Goal: Task Accomplishment & Management: Use online tool/utility

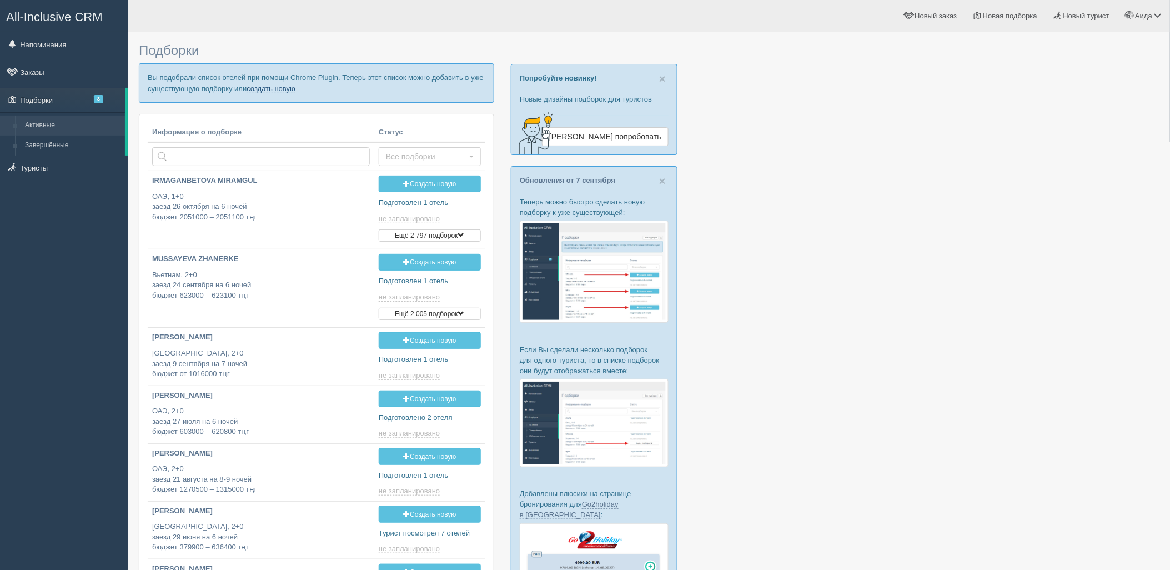
drag, startPoint x: 0, startPoint y: 0, endPoint x: 287, endPoint y: 89, distance: 300.1
click at [287, 89] on link "создать новую" at bounding box center [271, 88] width 49 height 9
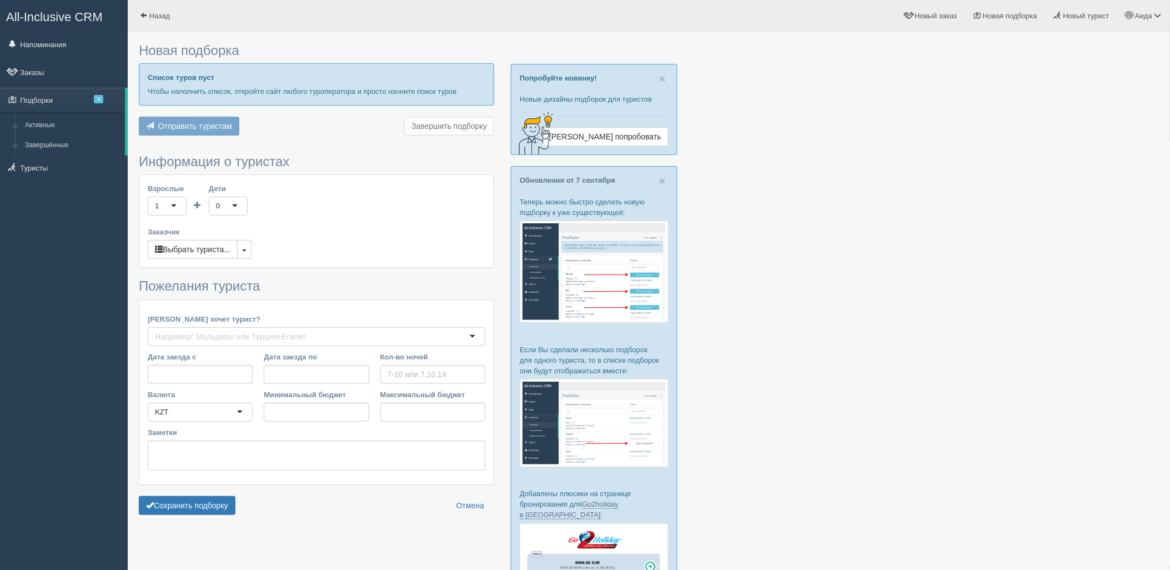
type input "7-9"
type input "762800"
type input "895500"
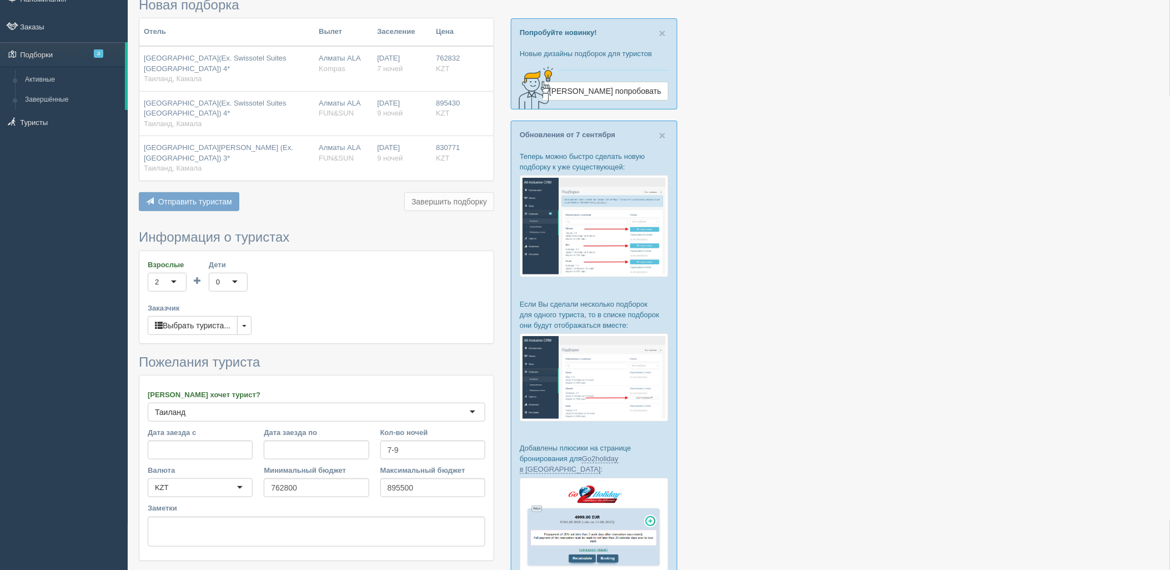
scroll to position [143, 0]
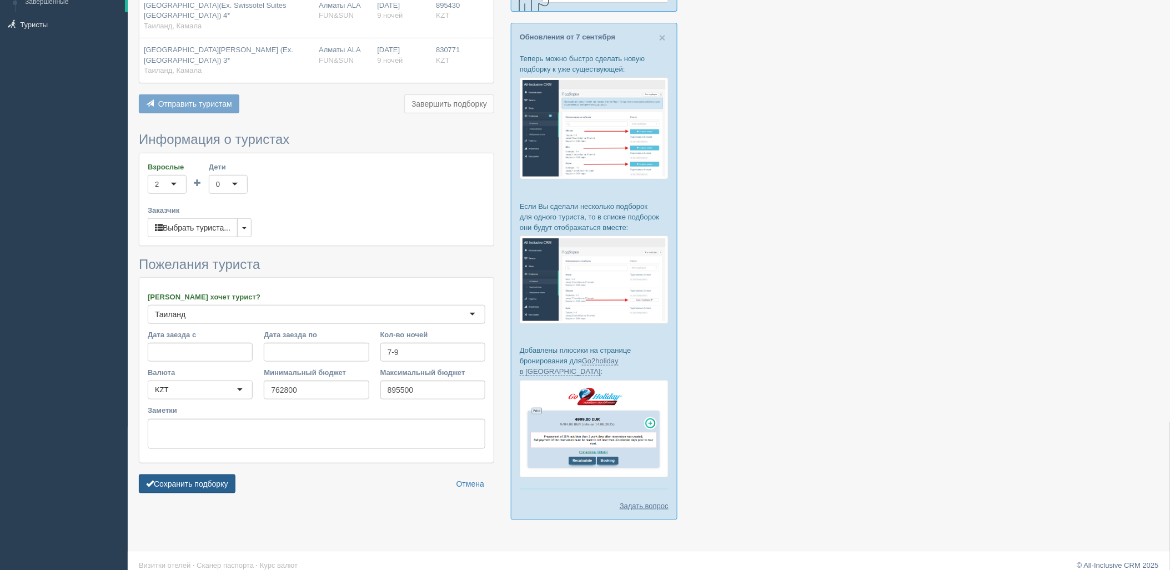
click at [236, 484] on button "Сохранить подборку" at bounding box center [187, 483] width 97 height 19
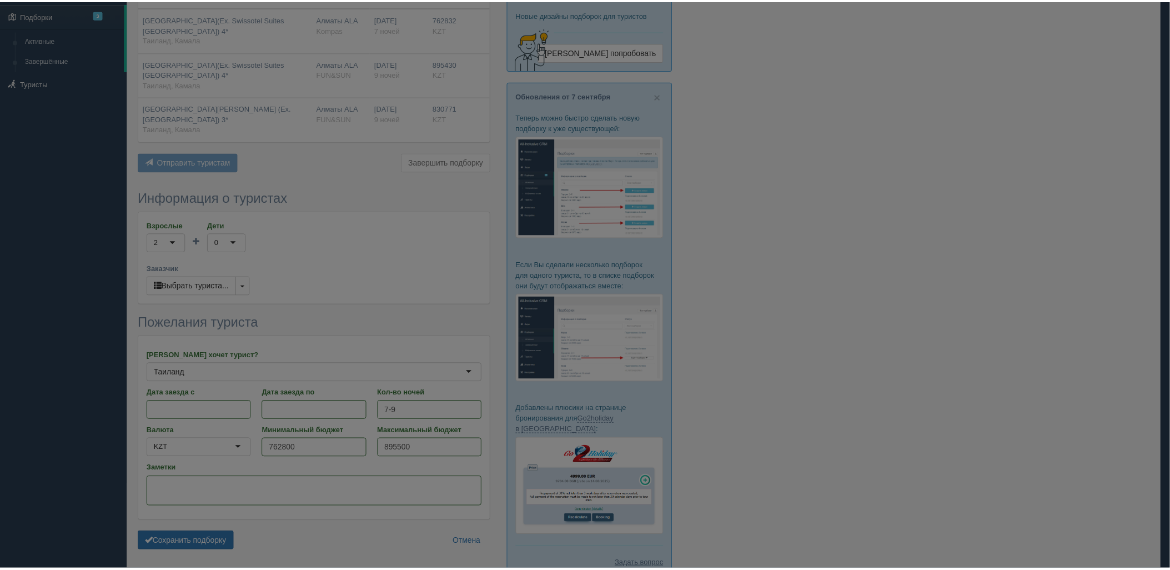
scroll to position [82, 0]
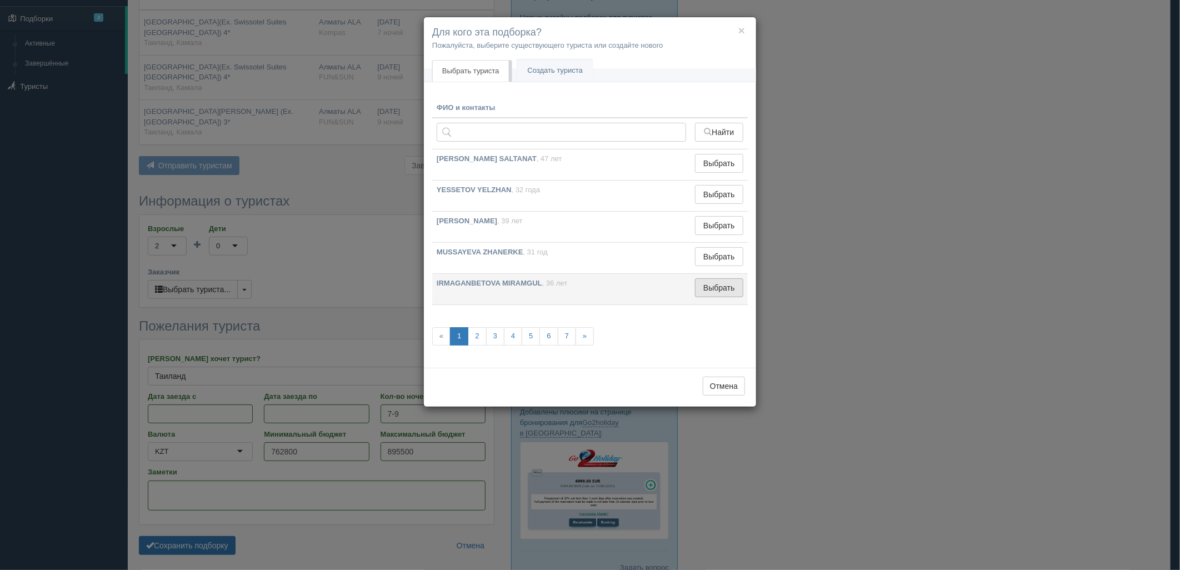
click at [729, 283] on button "Выбрать" at bounding box center [719, 287] width 48 height 19
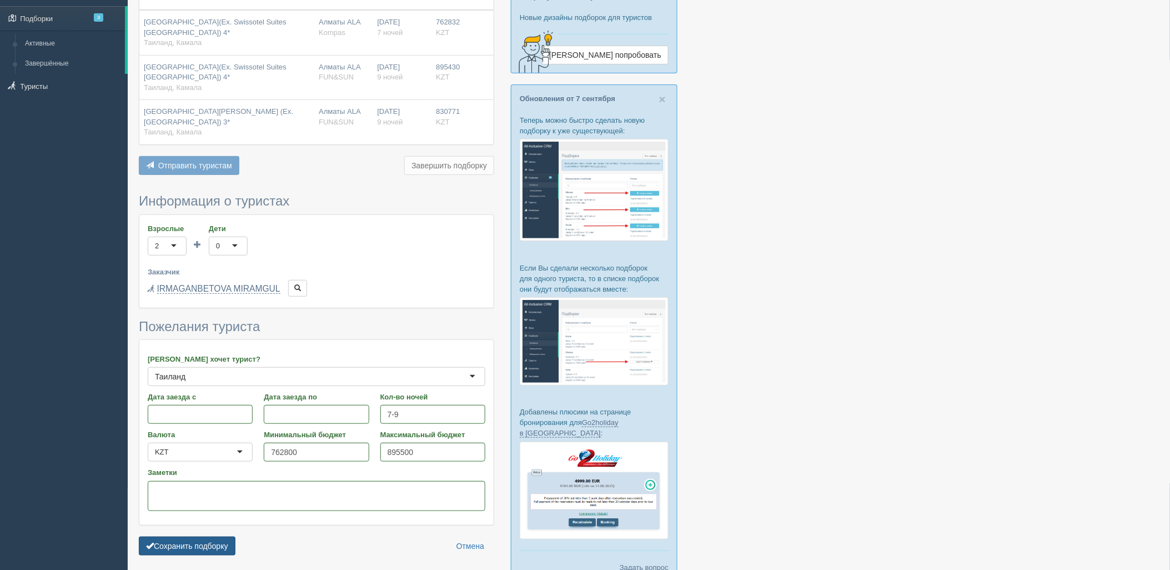
click at [197, 548] on button "Сохранить подборку" at bounding box center [187, 546] width 97 height 19
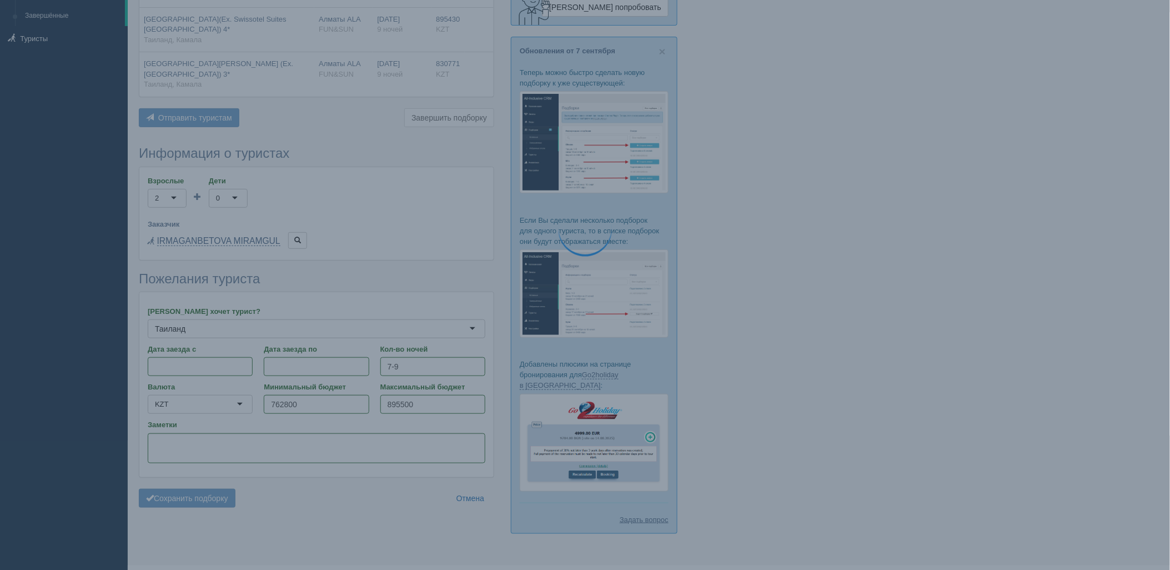
scroll to position [143, 0]
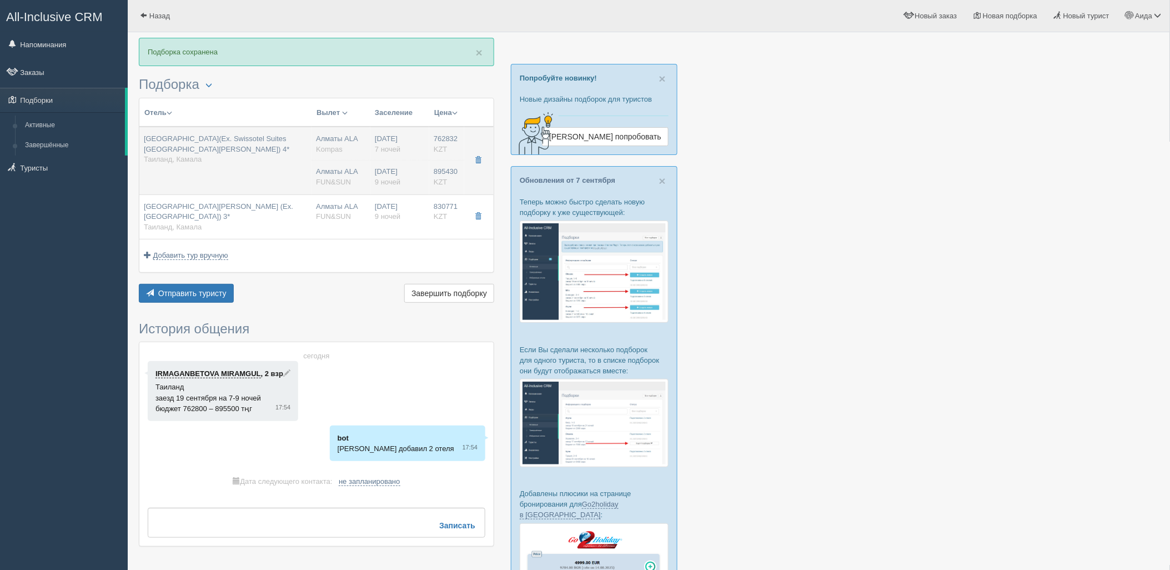
click at [367, 165] on td "Алматы ALA Kompas Алматы ALA FUN&SUN" at bounding box center [341, 161] width 59 height 68
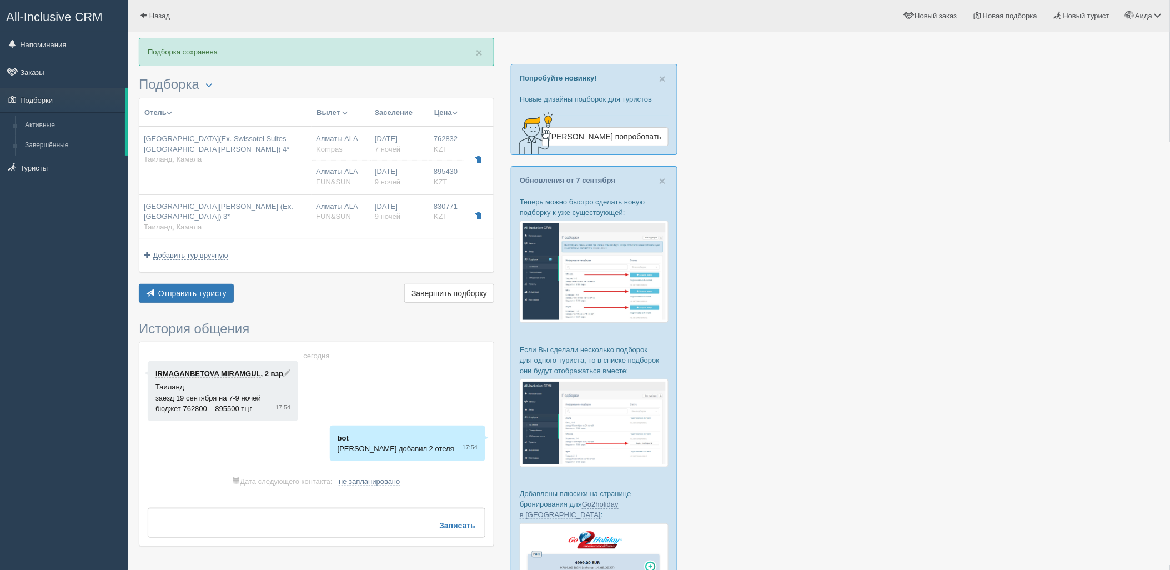
type input "Radisson Resort & Suites Phuket(Ex. Swissotel Suites Phuket Kamala Beach) 4*"
type input "https://tophotels.ru/hotel/al36558"
type input "Таиланд"
type input "Камала"
type input "762832.00"
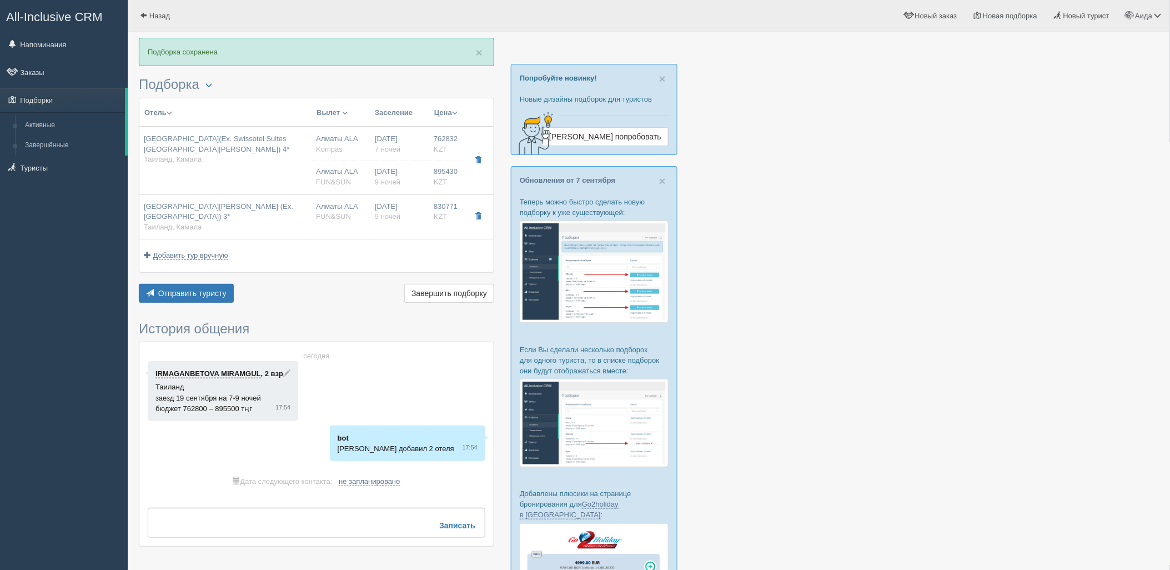
type input "Алматы ALA"
type input "Пхукет HKT"
type input "00:10"
type input "09:15"
type input "Air Astana"
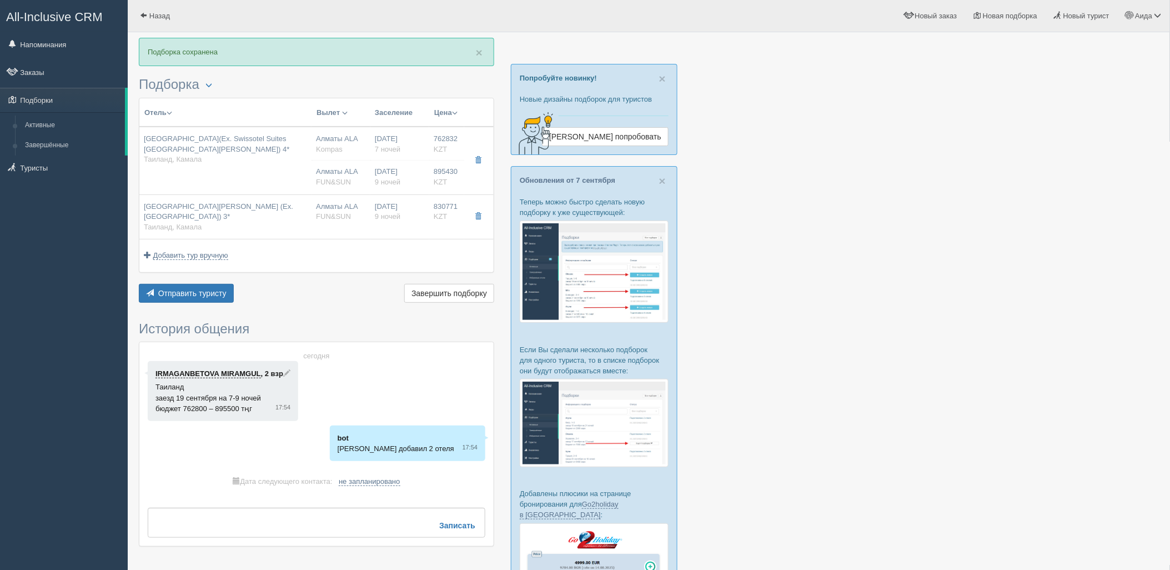
type input "10:30"
type input "15:40"
type input "7"
type input "1 bedroom suite with terrace"
type input "BB - Только завтрак"
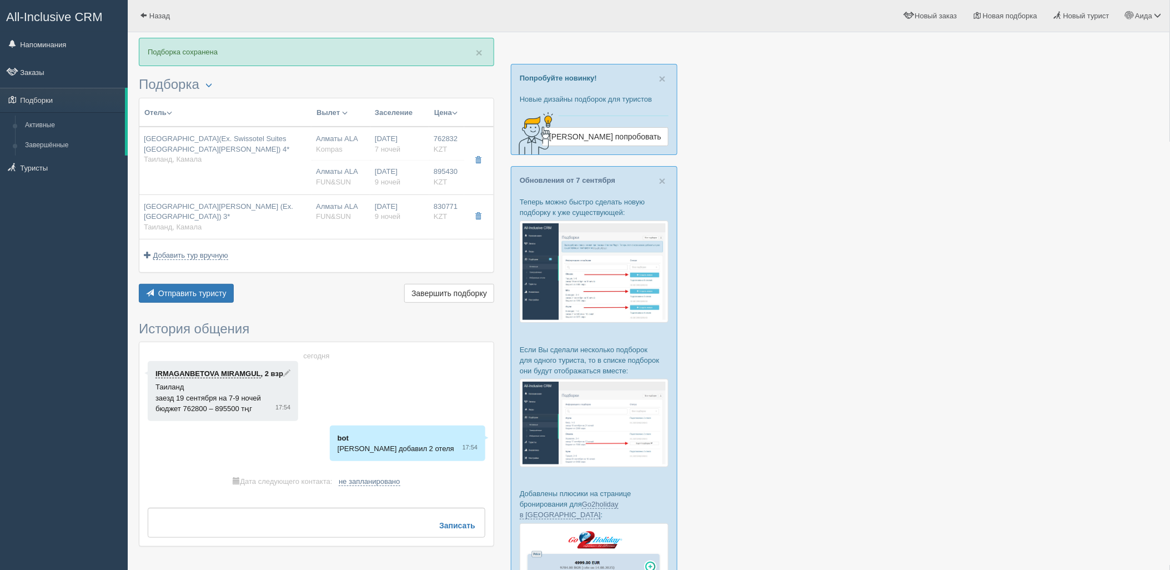
type input "Kompas"
type input "https://tourvisor.ru/countries#!/hotel=courtyard-marriott-kamala-beach"
type input "895430.00"
type input "Алматы ALA"
type input "Пхукет HKT"
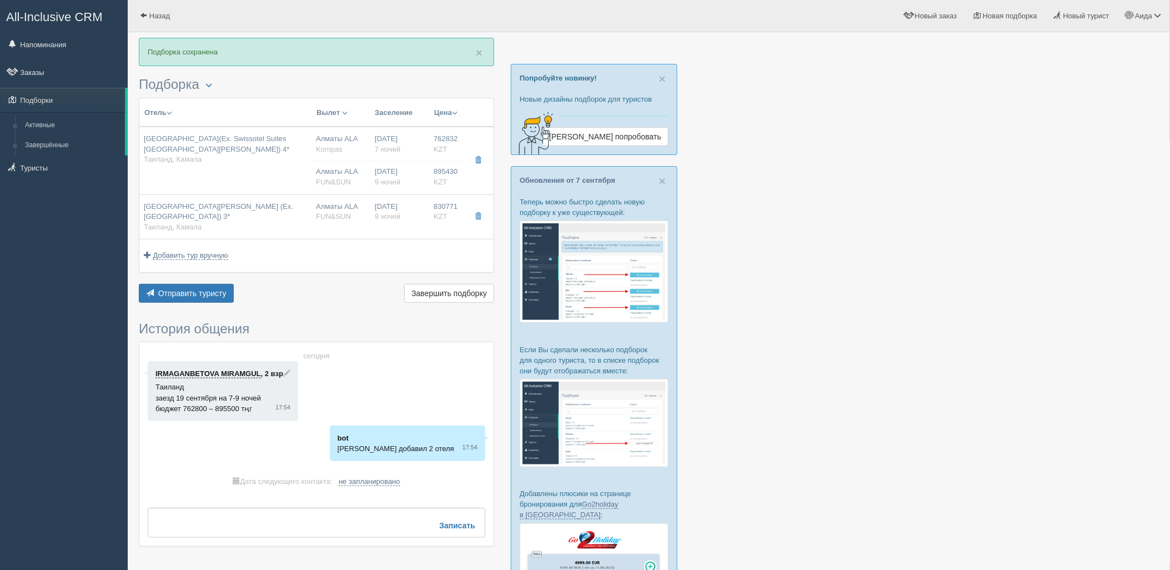
type input "00:10"
type input "09:15"
type input "Air Astana"
type input "10:30"
type input "15:40"
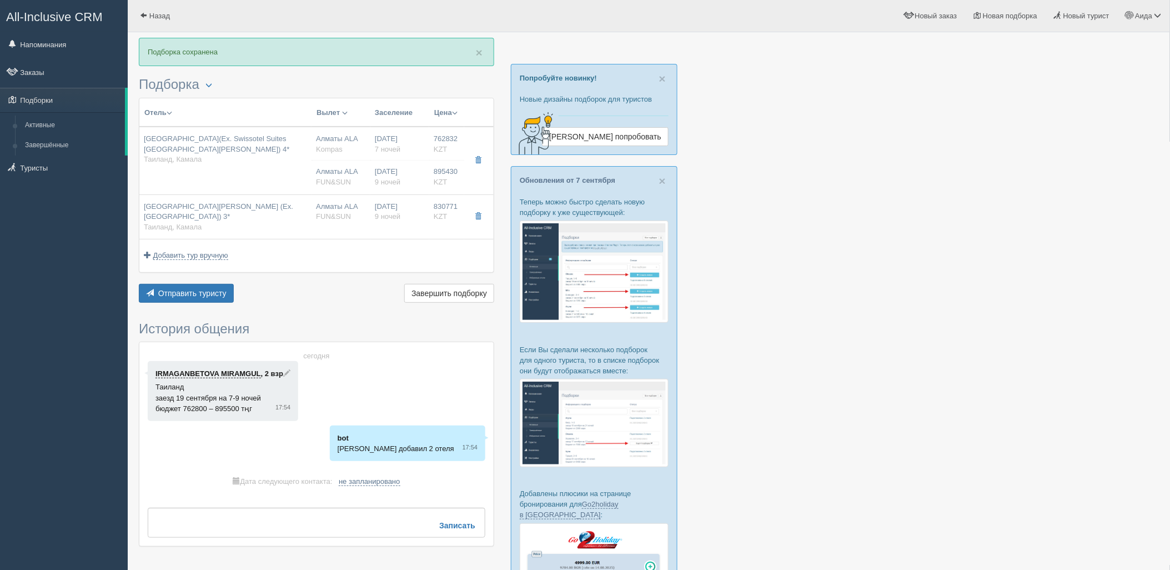
type input "9"
type input "1 bedroom suite with terrace"
type input "BB - Только завтрак"
type input "FUN&SUN"
type input "https://tourvisor.ru/countries#!/hotel=courtyard-marriott-kamala-beach"
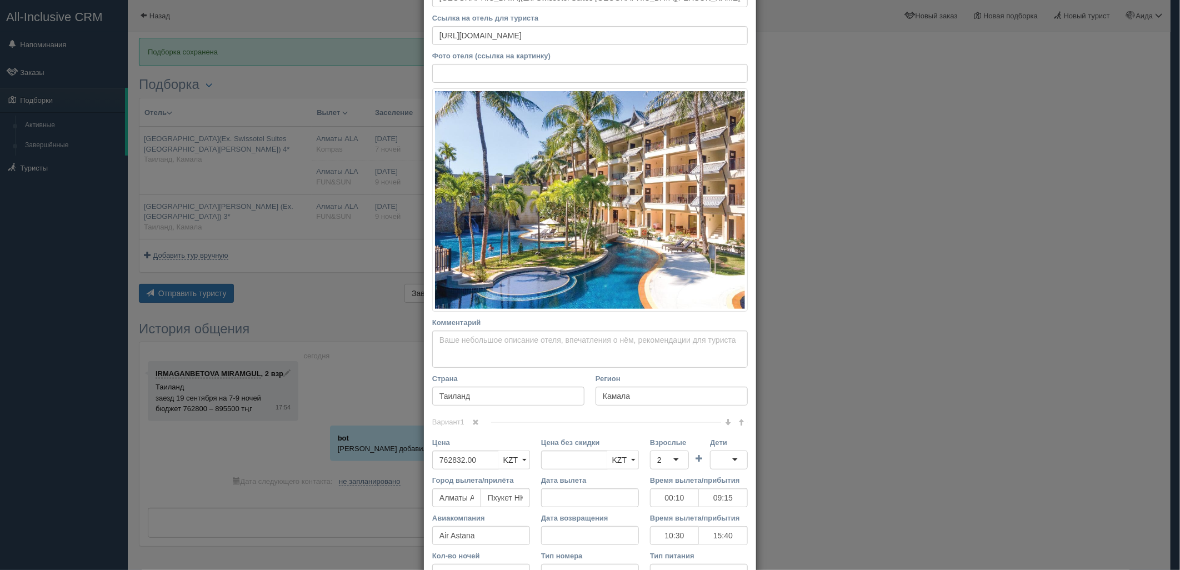
scroll to position [113, 0]
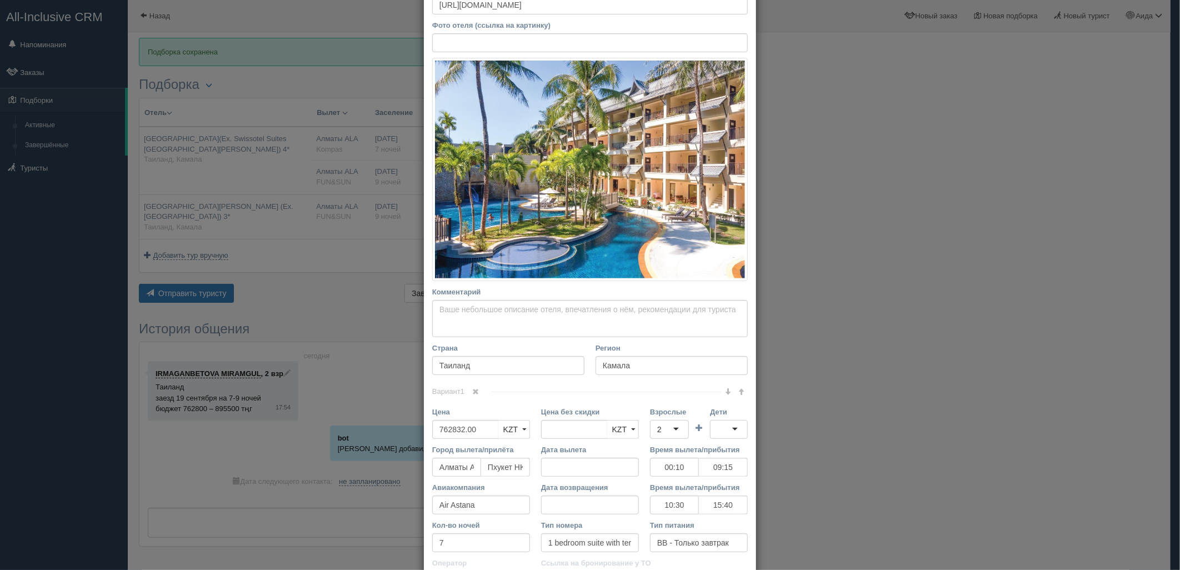
click at [963, 198] on div "× Редактировать тур Название отеля Radisson Resort & Suites Phuket(Ex. Swissote…" at bounding box center [590, 285] width 1180 height 570
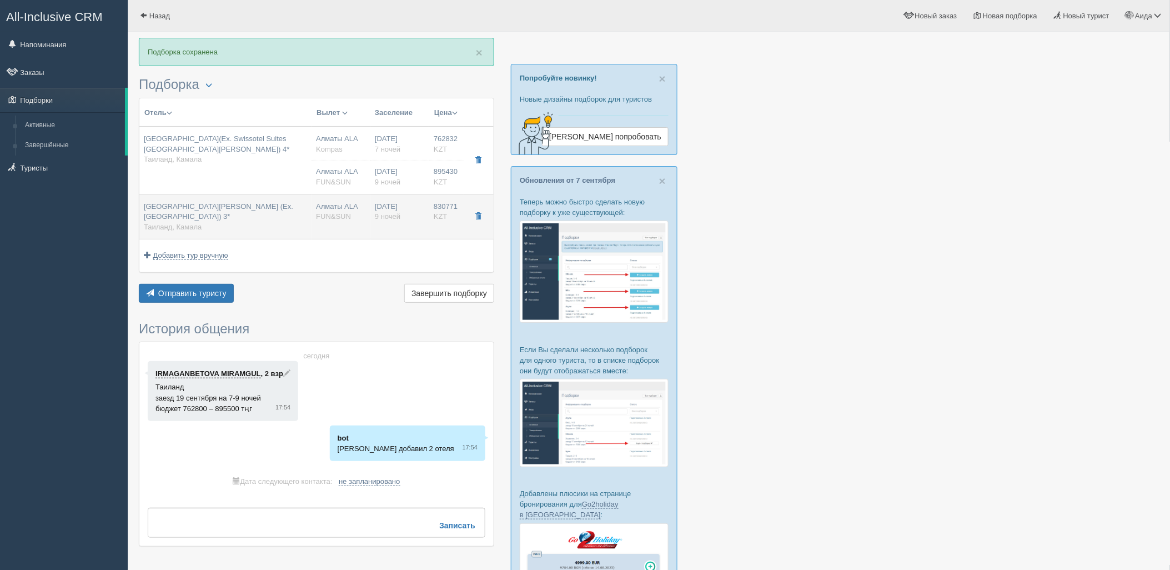
click at [337, 213] on span "FUN&SUN" at bounding box center [333, 216] width 35 height 8
type input "Princess Kamala Beachfront Hotel (Ex. Print Kamala Resort) 3*"
type input "https://tophotels.ru/kz/hotel/al24857?ysclid=ln1pwg872r593292322"
type input "830771.00"
type input "00:10"
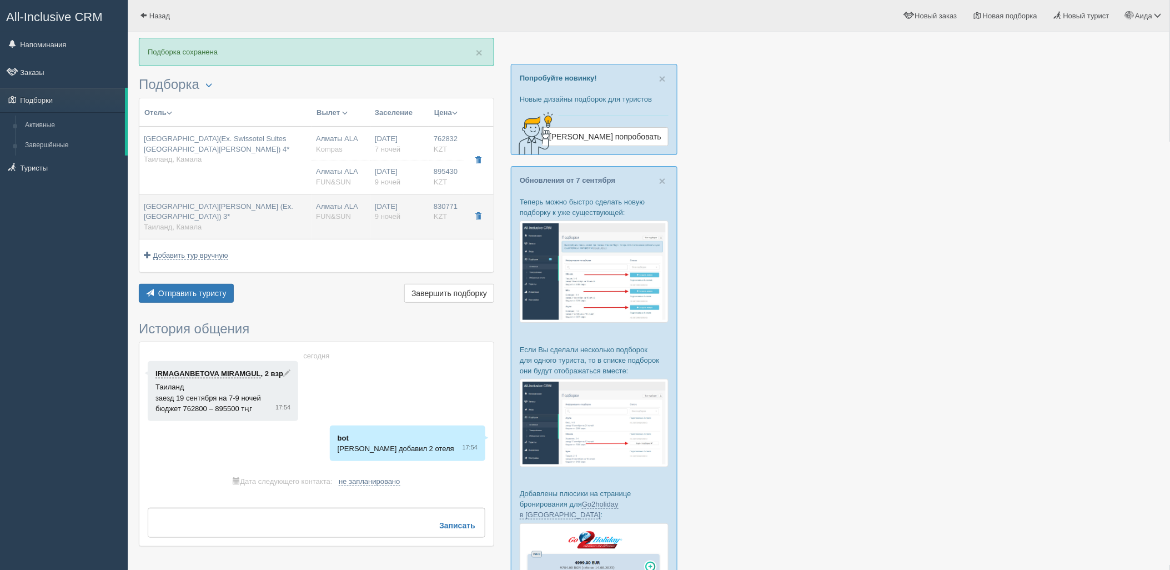
type input "09:15"
type input "10:30"
type input "15:40"
type input "9"
type input "superior"
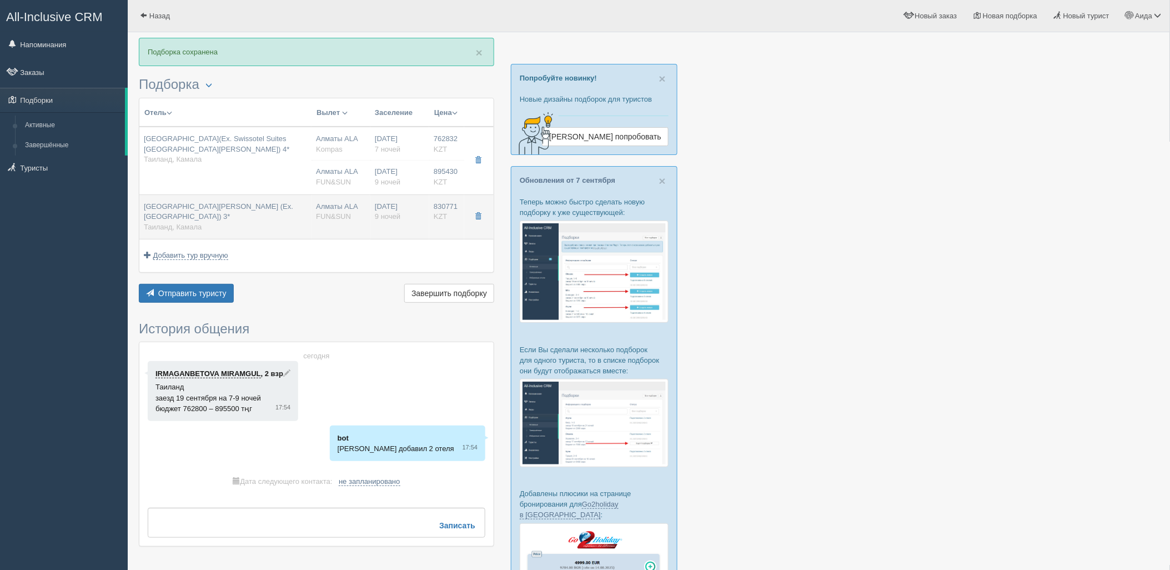
type input "FUN&SUN"
type input "https://tourvisor.ru/countries#!/hotel=print-kamala-resort"
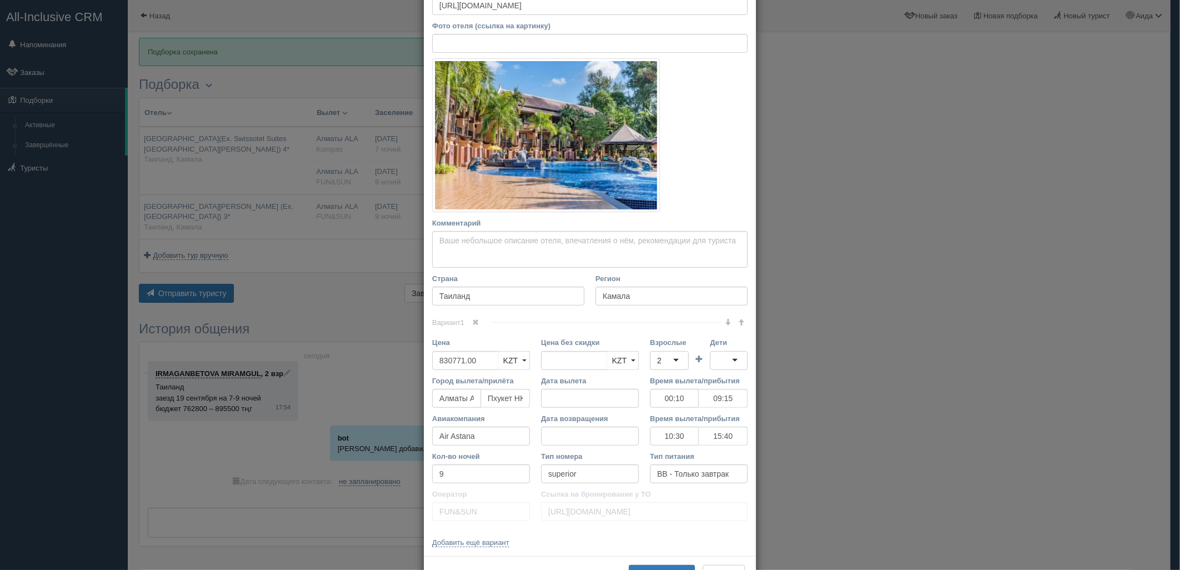
scroll to position [154, 0]
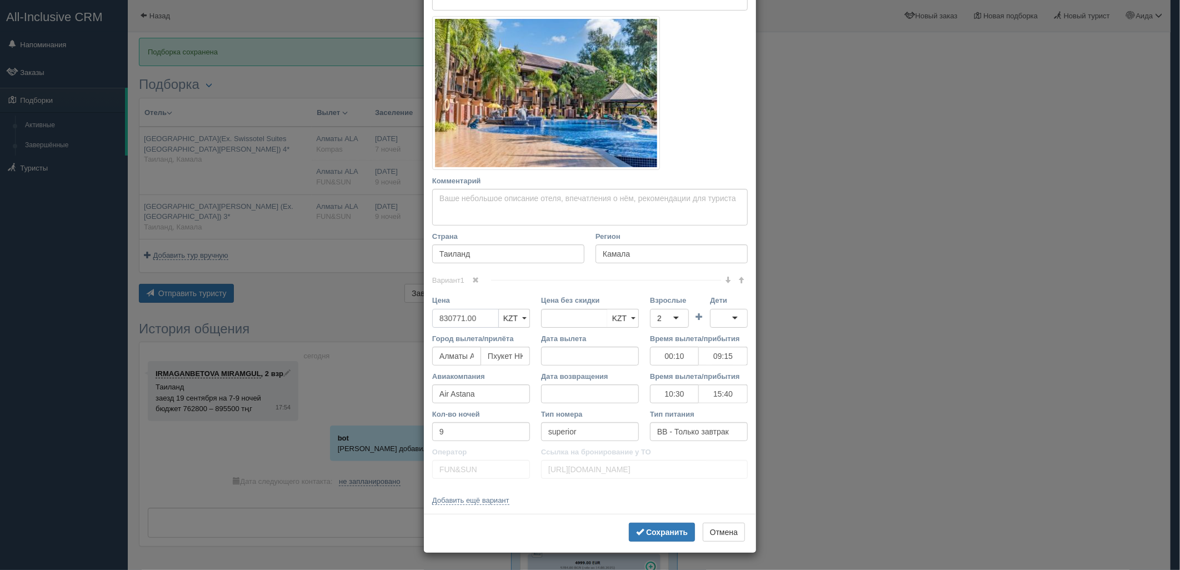
drag, startPoint x: 492, startPoint y: 320, endPoint x: 427, endPoint y: 332, distance: 65.9
click at [427, 332] on div "Цена 830771.00 KZT USD EUR KZT KZT USD EUR" at bounding box center [481, 314] width 109 height 38
type input "830771.00"
type input "822500"
click at [645, 539] on button "Сохранить" at bounding box center [662, 532] width 66 height 19
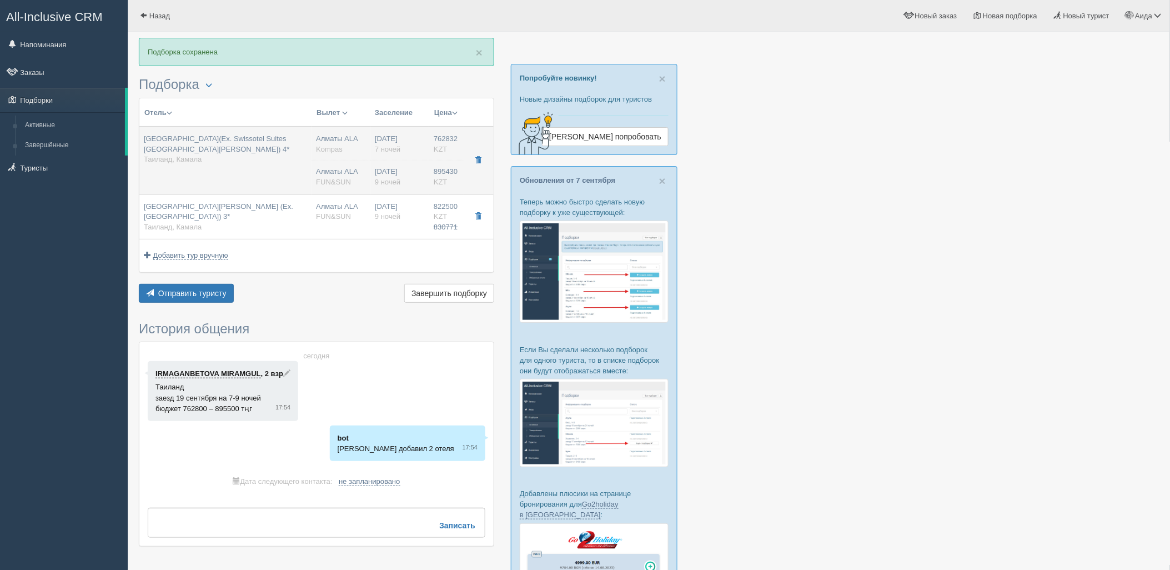
click at [276, 152] on div "Radisson Resort & Suites Phuket(Ex. Swissotel Suites Phuket Kamala Beach) 4* Та…" at bounding box center [225, 149] width 163 height 31
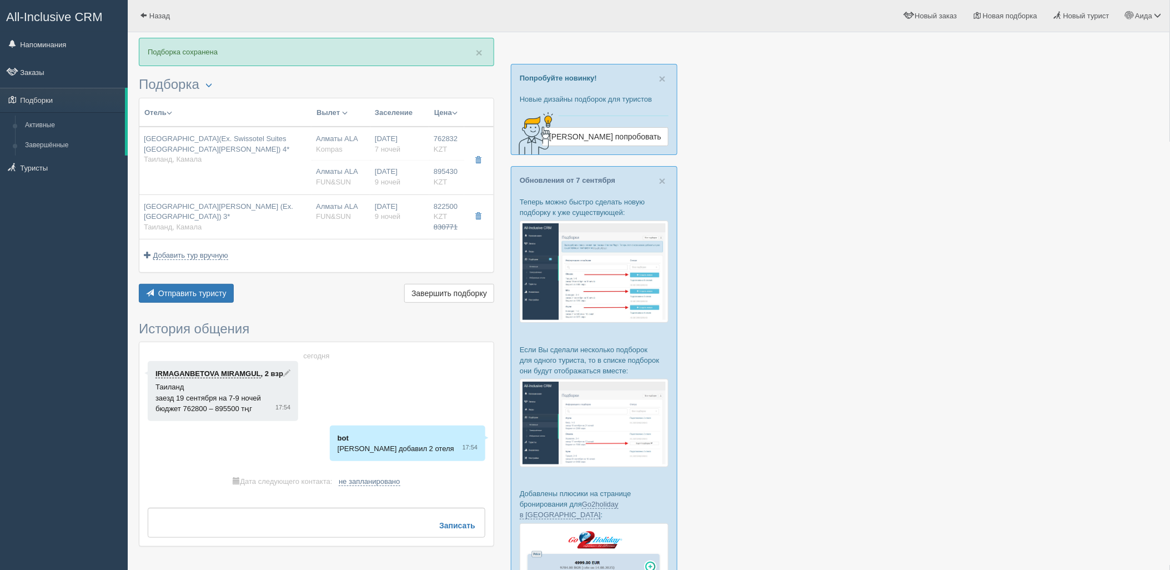
type input "Radisson Resort & Suites Phuket(Ex. Swissotel Suites Phuket Kamala Beach) 4*"
type input "https://tophotels.ru/hotel/al36558"
type input "762832.00"
type input "00:10"
type input "09:15"
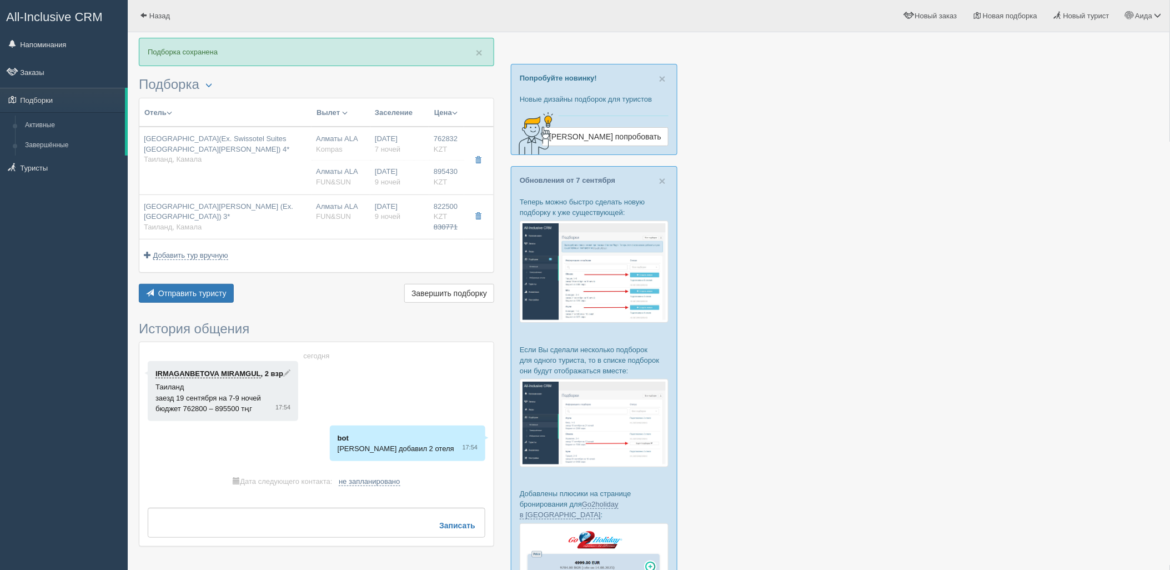
type input "10:30"
type input "15:40"
type input "7"
type input "1 bedroom suite with terrace"
type input "Kompas"
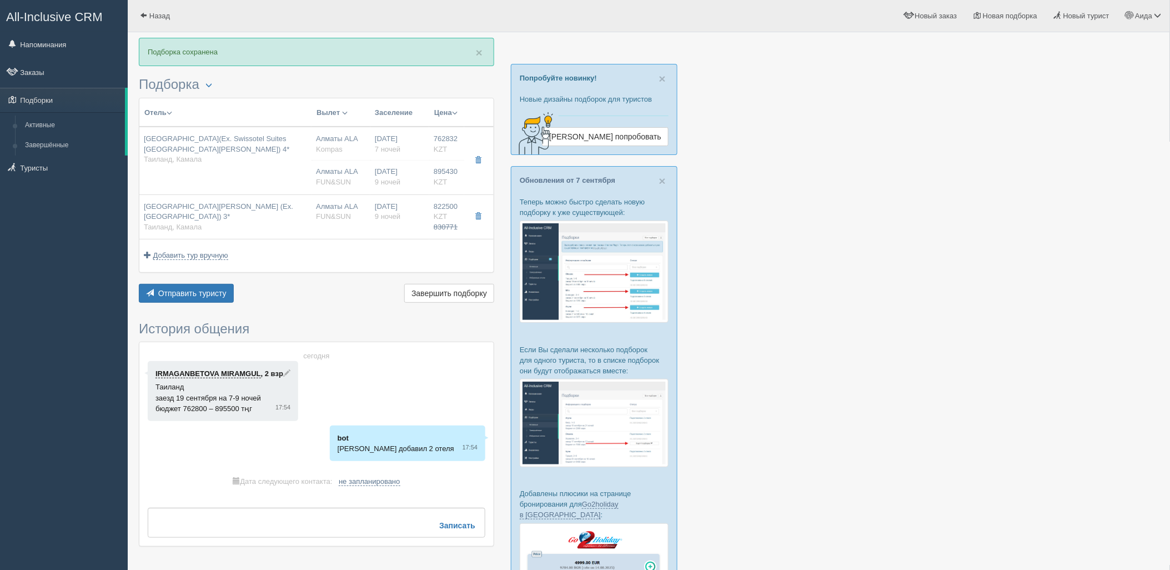
type input "https://tourvisor.ru/countries#!/hotel=courtyard-marriott-kamala-beach"
type input "895430.00"
type input "Алматы ALA"
type input "Пхукет HKT"
type input "00:10"
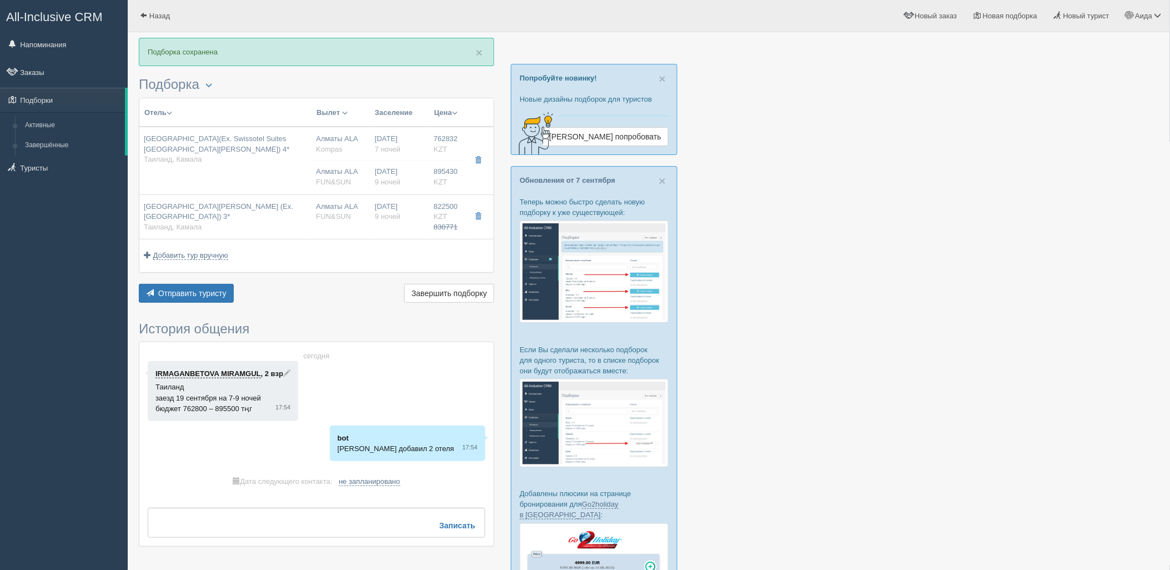
type input "09:15"
type input "Air Astana"
type input "10:30"
type input "15:40"
type input "9"
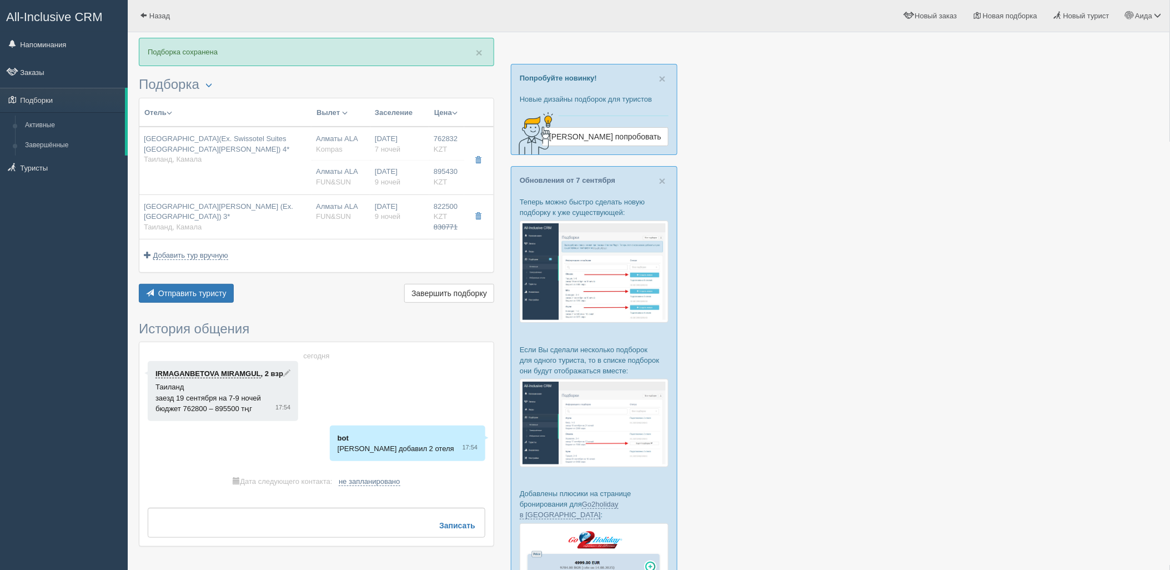
type input "1 bedroom suite with terrace"
type input "BB - Только завтрак"
type input "FUN&SUN"
type input "https://tourvisor.ru/countries#!/hotel=courtyard-marriott-kamala-beach"
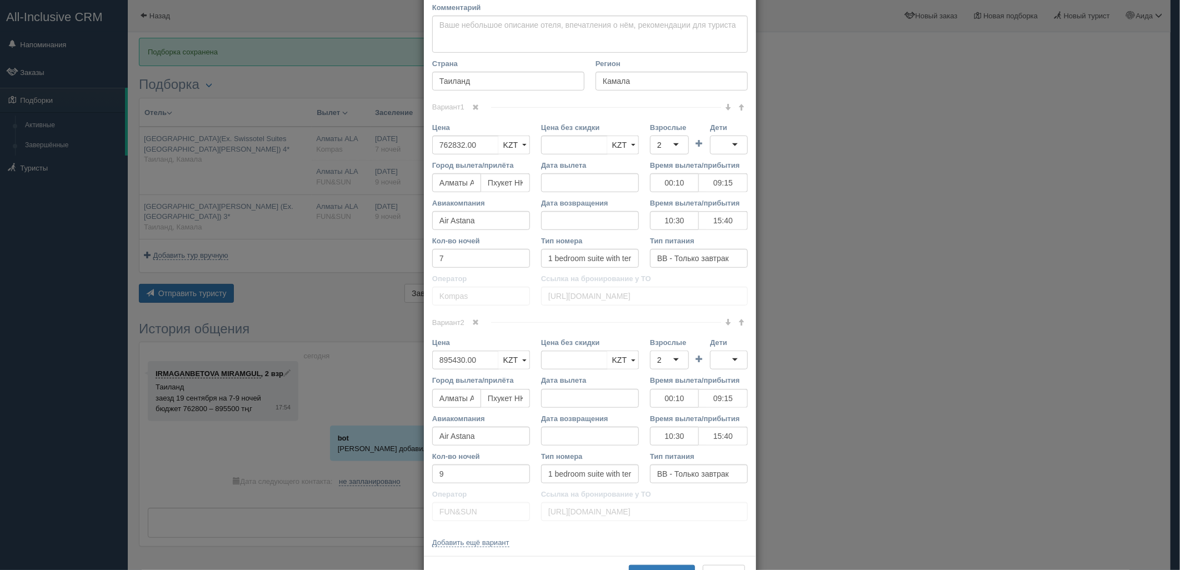
scroll to position [440, 0]
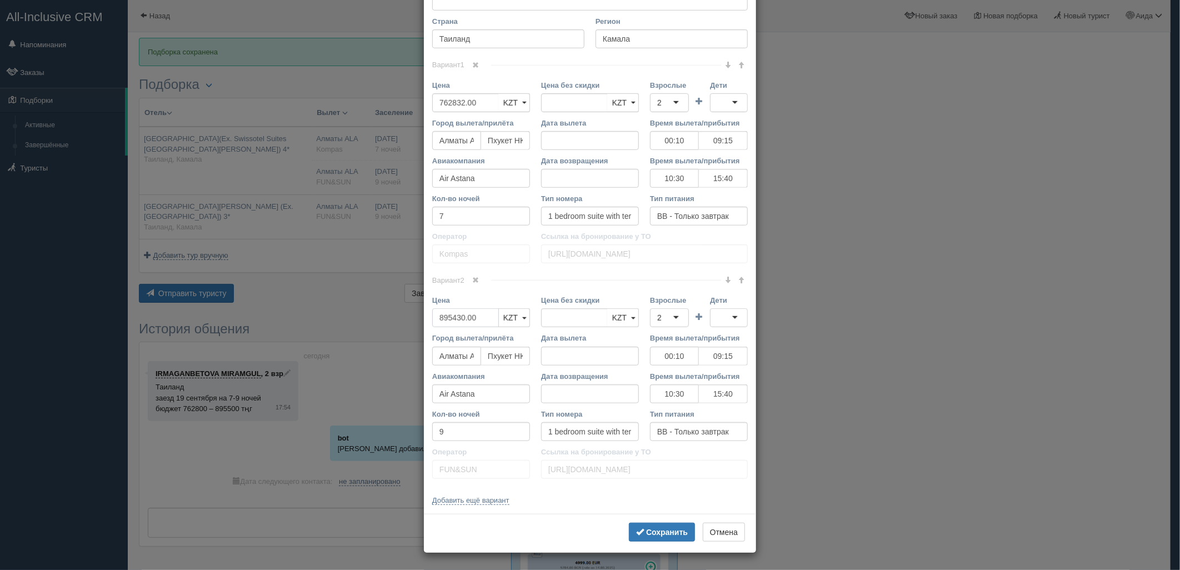
drag, startPoint x: 481, startPoint y: 323, endPoint x: 437, endPoint y: 324, distance: 44.4
click at [436, 327] on input "895430.00" at bounding box center [465, 317] width 67 height 19
type input "895430.00"
type input "885000"
drag, startPoint x: 464, startPoint y: 103, endPoint x: 430, endPoint y: 110, distance: 35.2
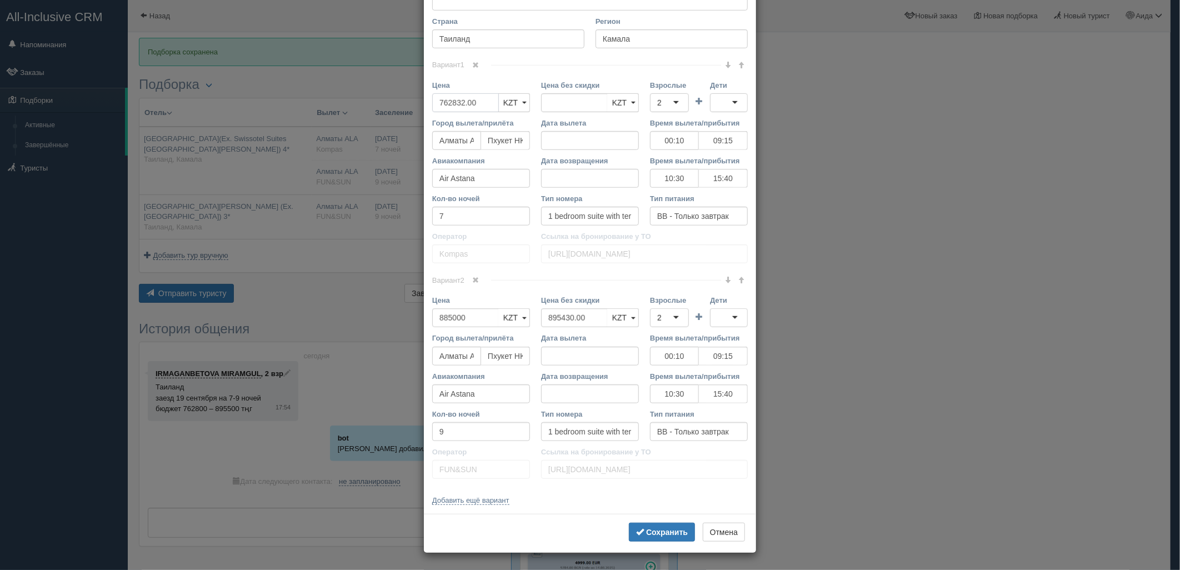
click at [432, 110] on input "762832.00" at bounding box center [465, 102] width 67 height 19
type input "762832.00"
type input "755000"
click at [663, 523] on button "Сохранить" at bounding box center [662, 532] width 66 height 19
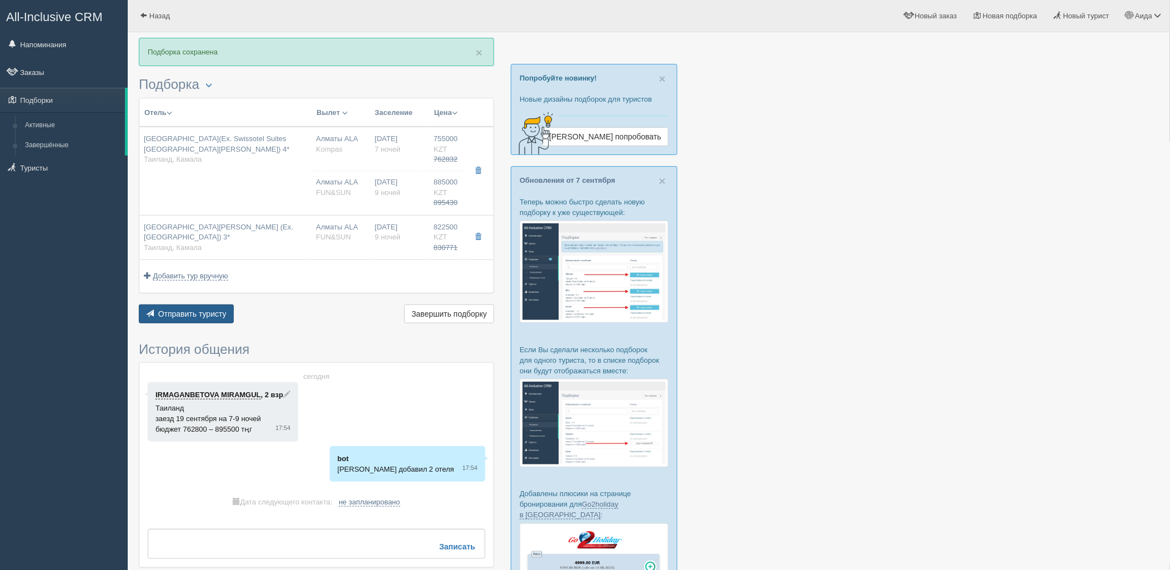
click at [182, 312] on span "Отправить туристу" at bounding box center [192, 313] width 68 height 9
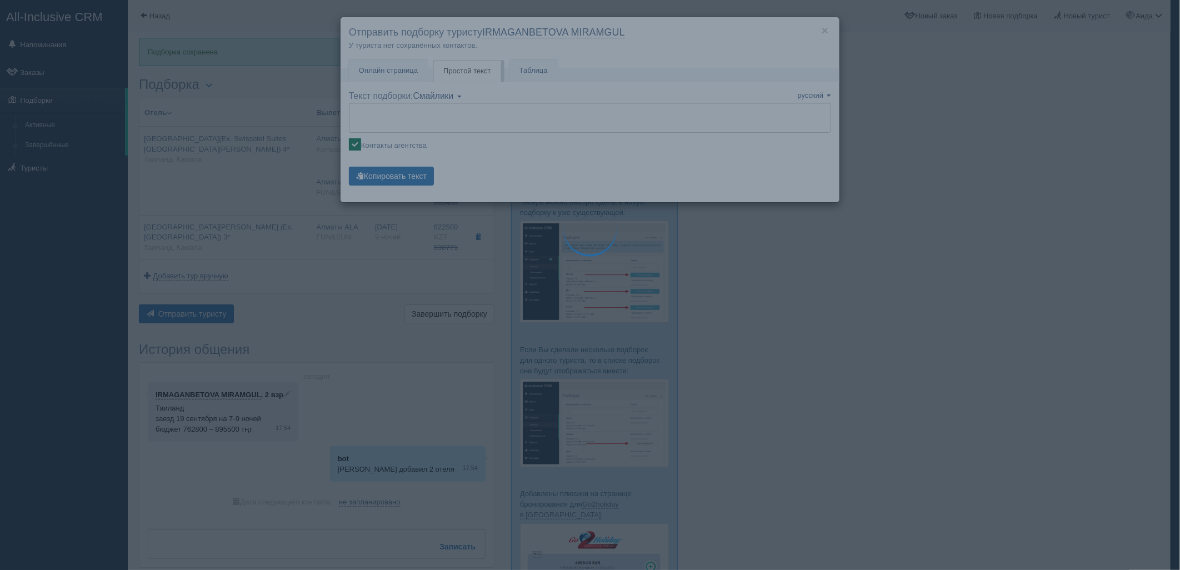
type textarea "🌞 Добрый день! Предлагаем Вам рассмотреть следующие варианты: 🌎 Таиланд, Камала…"
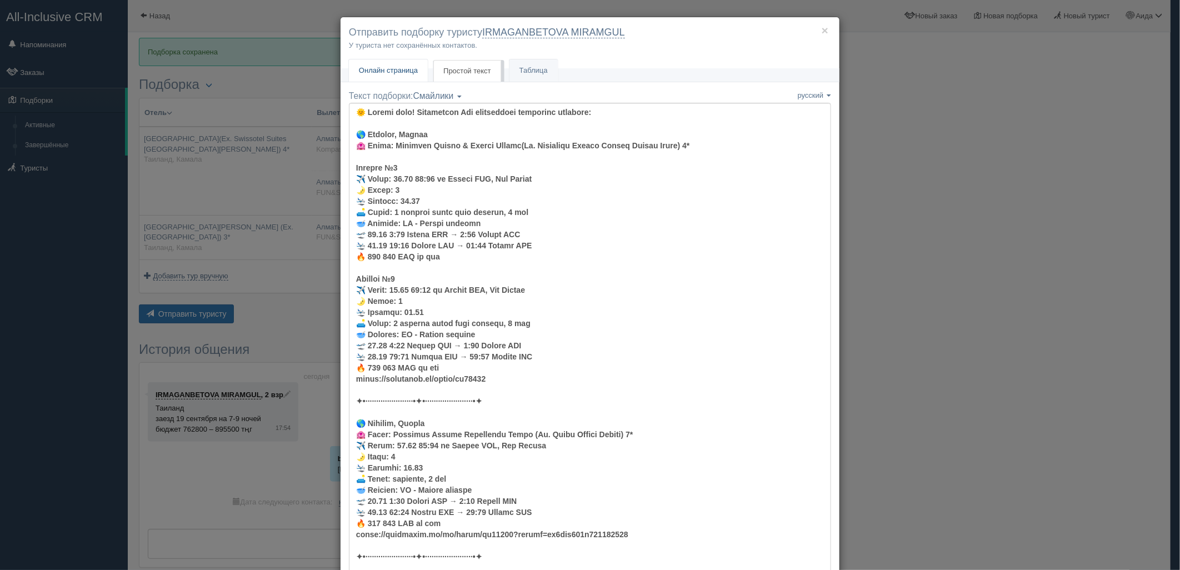
click at [396, 70] on span "Онлайн страница" at bounding box center [388, 70] width 59 height 8
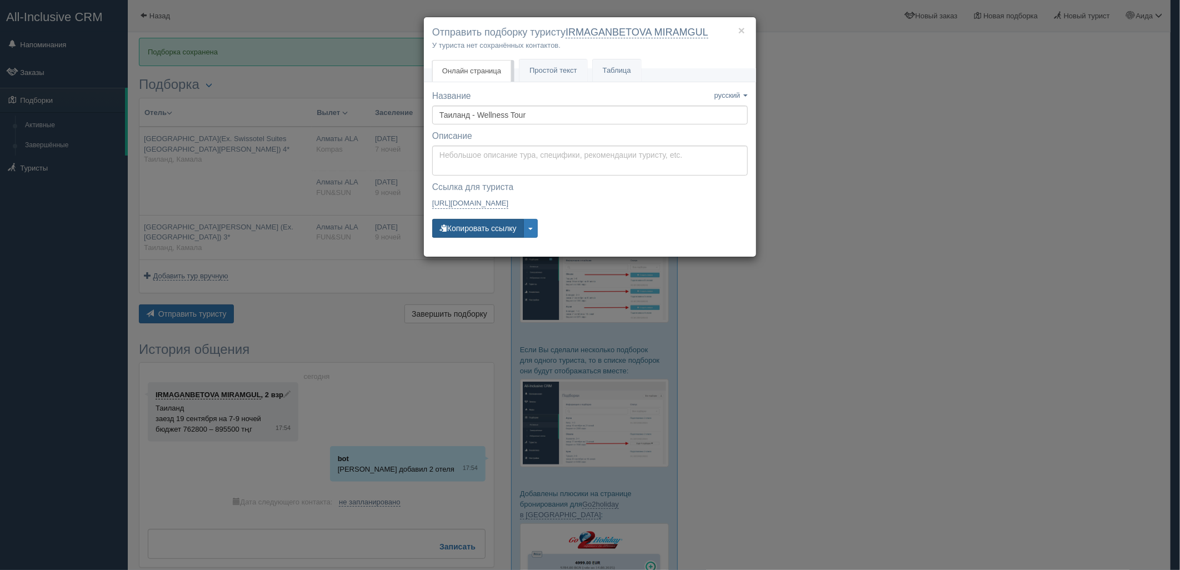
click at [457, 228] on button "Копировать ссылку" at bounding box center [478, 228] width 92 height 19
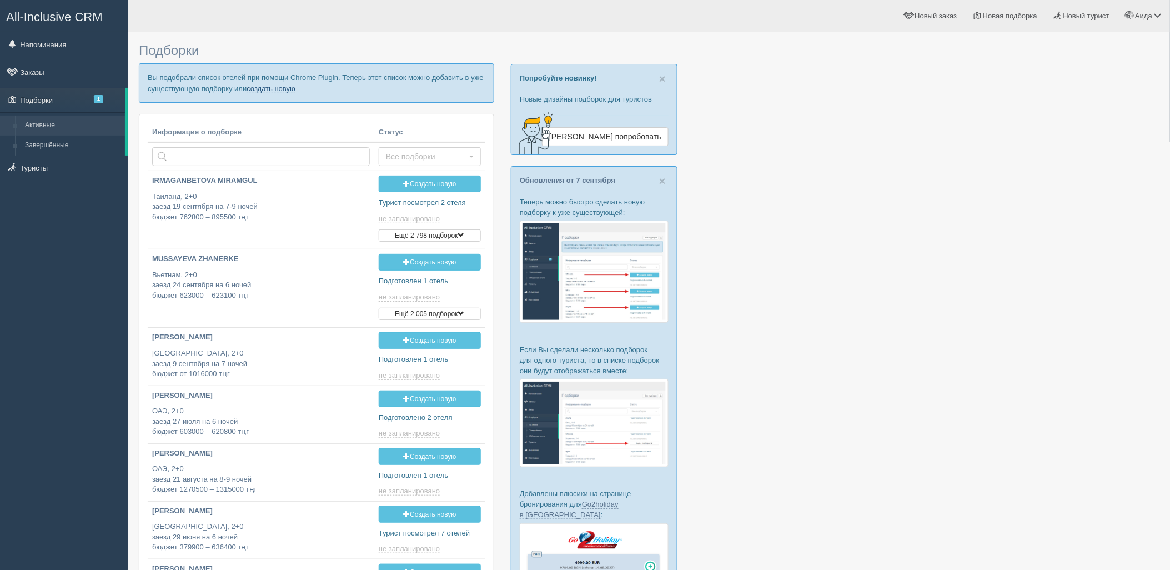
click at [262, 92] on link "создать новую" at bounding box center [271, 88] width 49 height 9
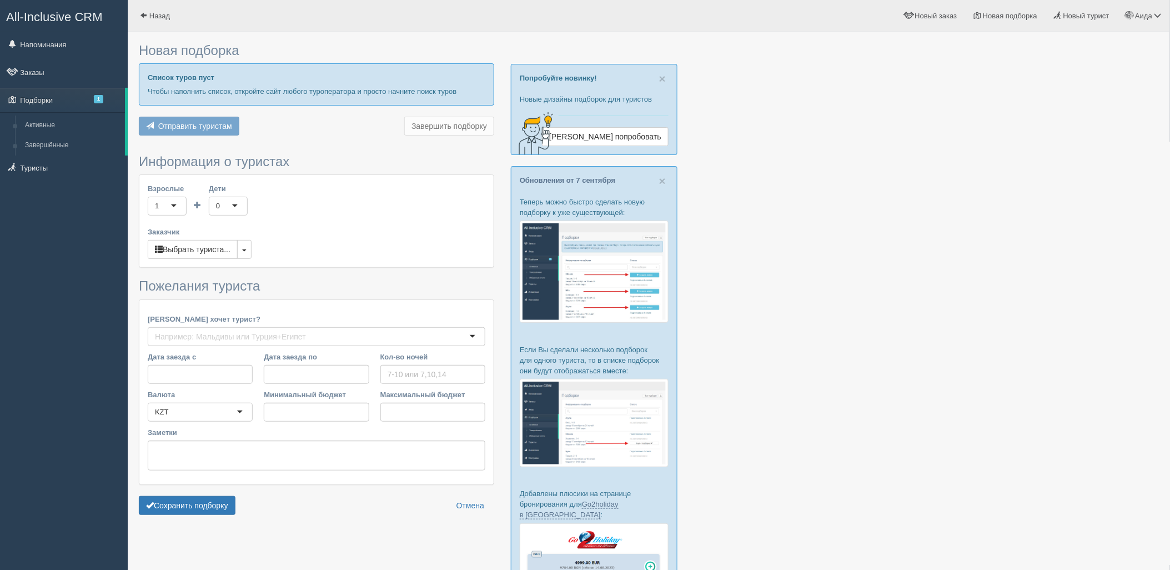
type input "8"
type input "2160000"
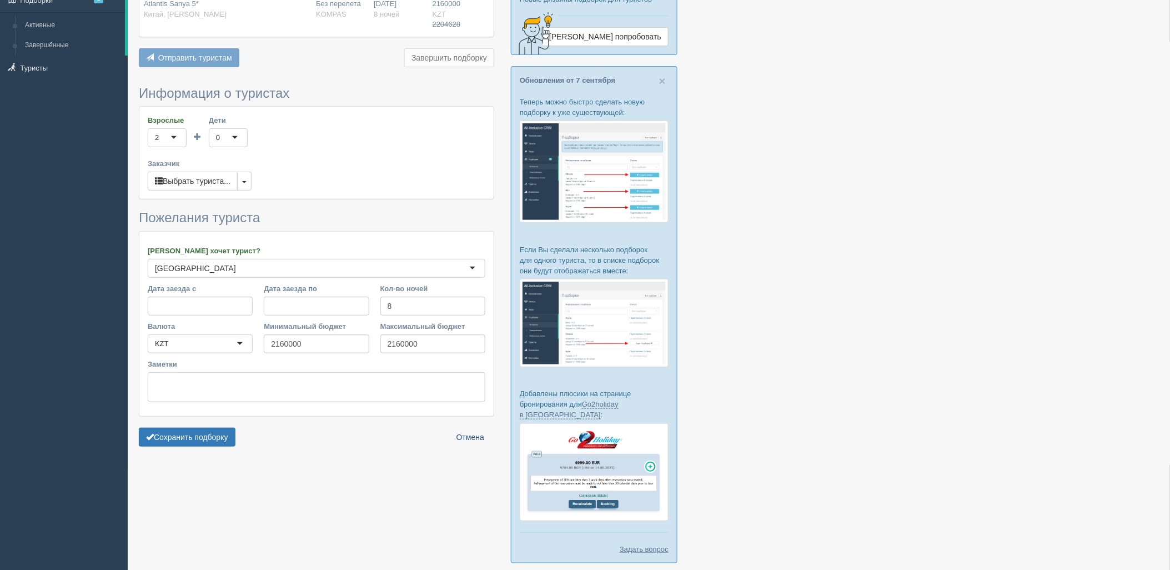
scroll to position [143, 0]
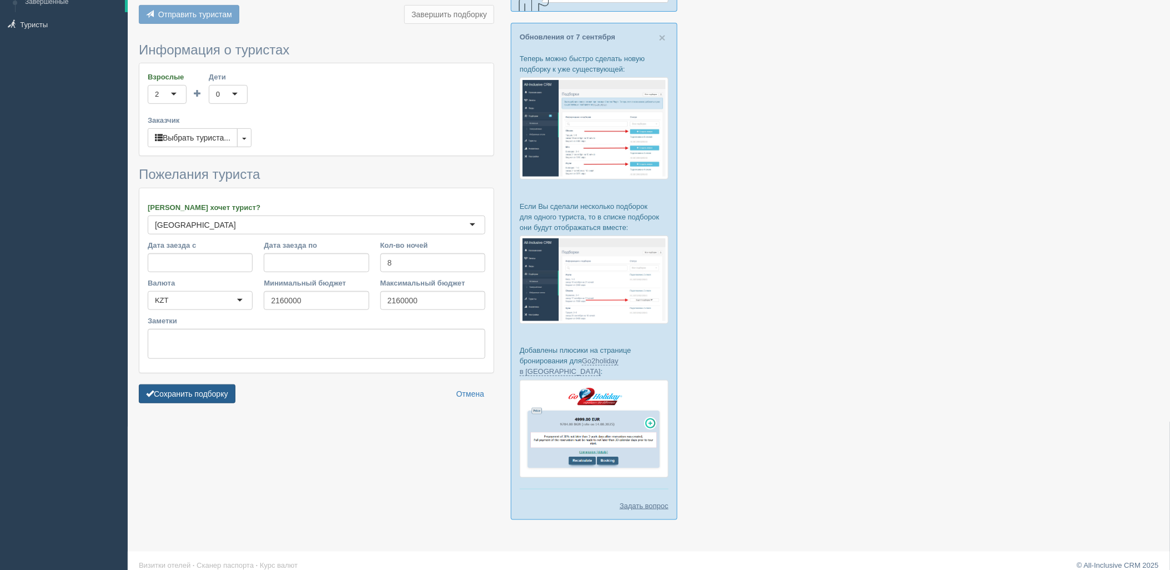
click at [210, 393] on button "Сохранить подборку" at bounding box center [187, 393] width 97 height 19
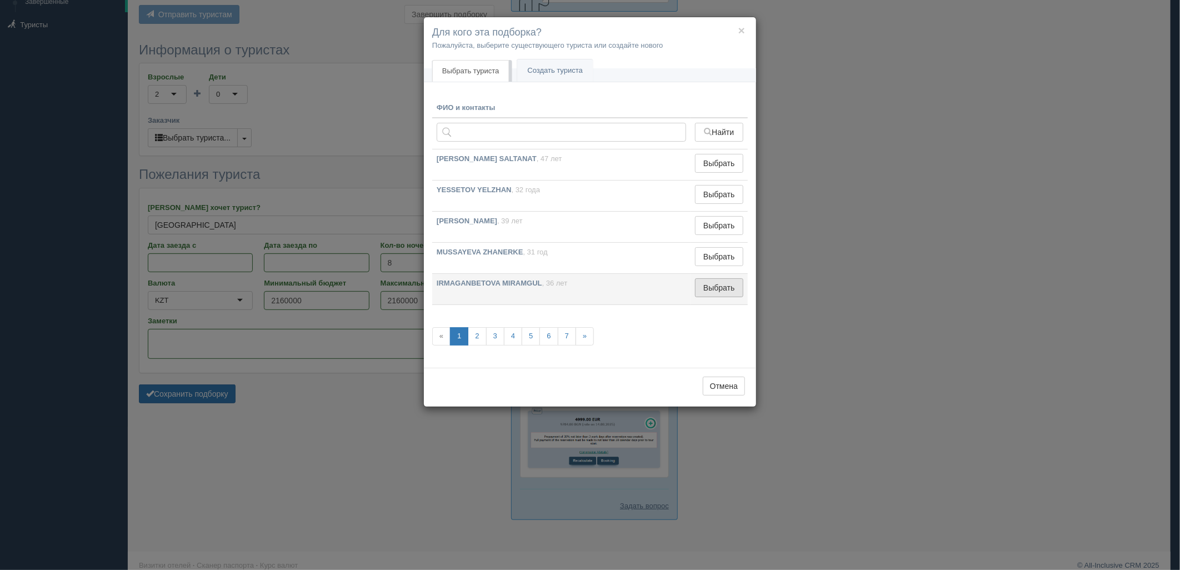
click at [738, 292] on button "Выбрать" at bounding box center [719, 287] width 48 height 19
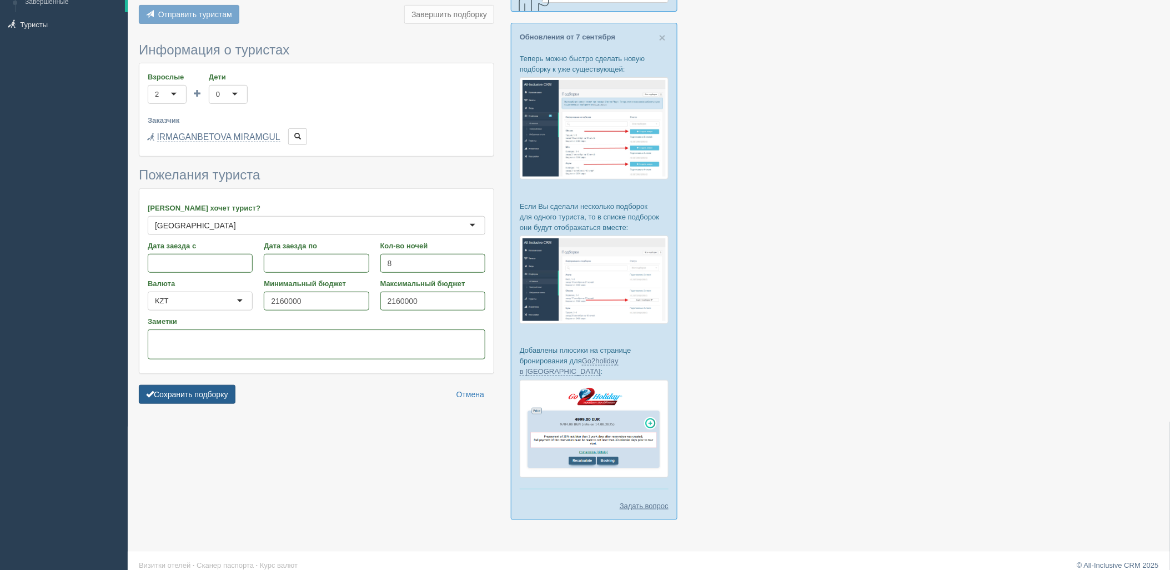
click at [228, 391] on button "Сохранить подборку" at bounding box center [187, 394] width 97 height 19
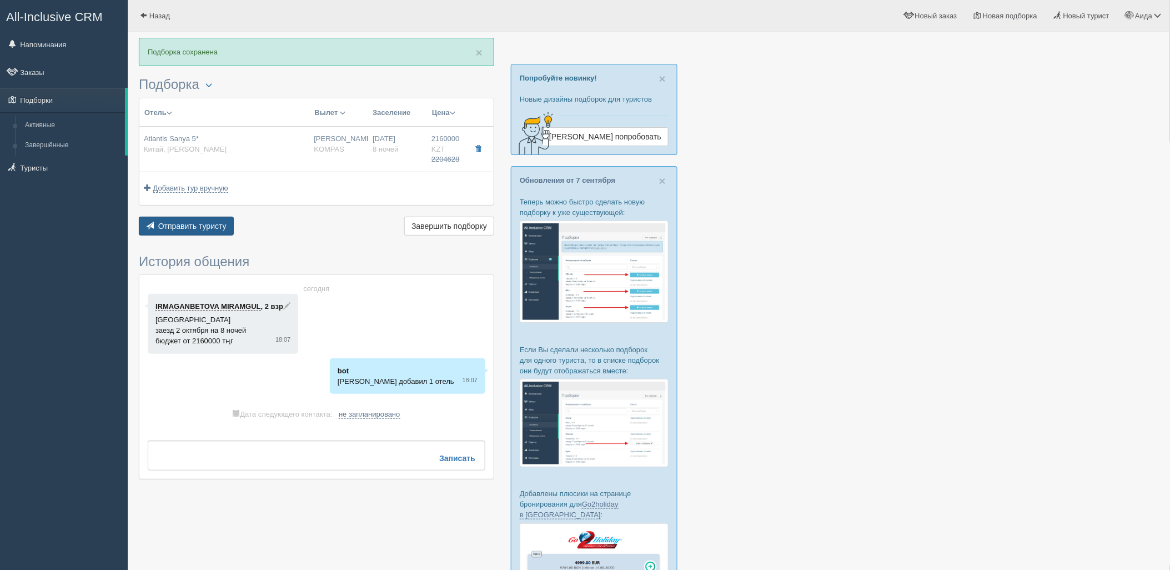
click at [198, 222] on span "Отправить туристу" at bounding box center [192, 226] width 68 height 9
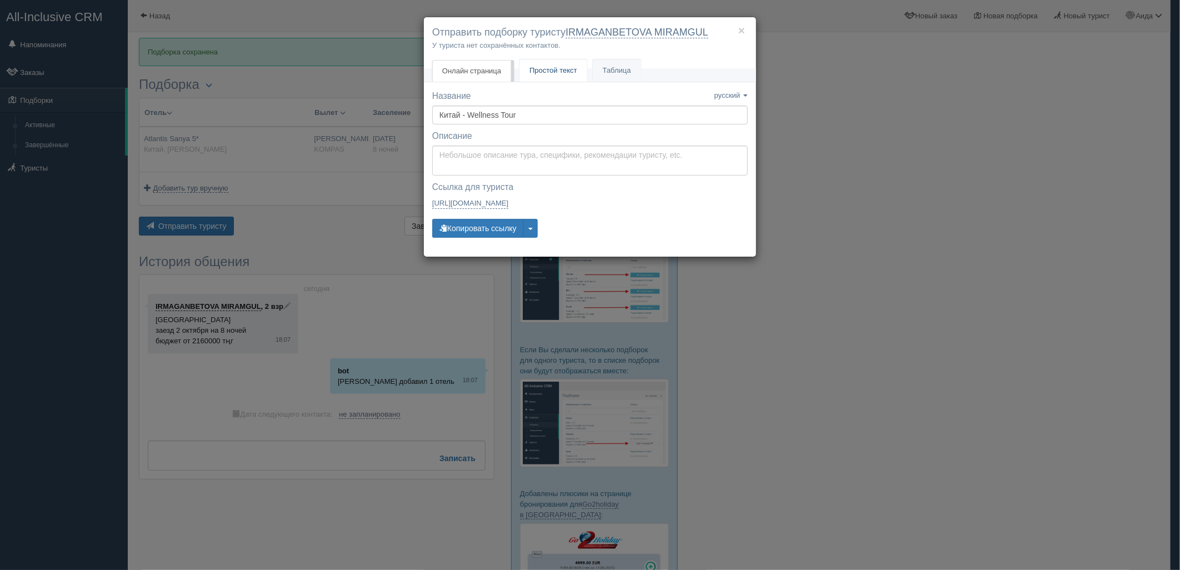
click at [542, 71] on span "Простой текст" at bounding box center [553, 70] width 48 height 8
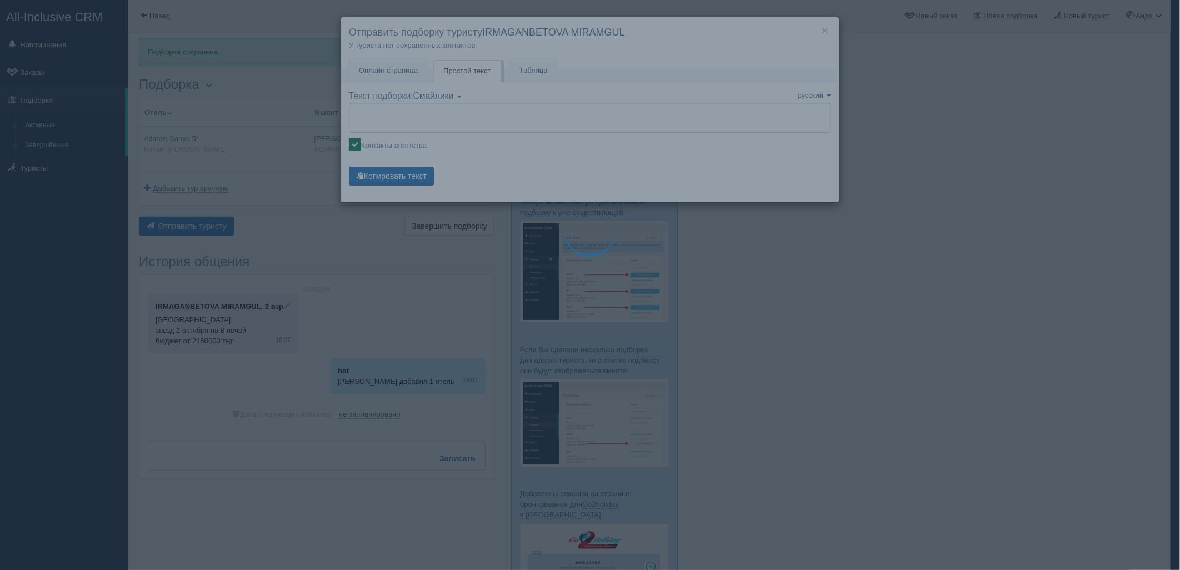
type textarea "🌞 Добрый день! Предлагаем Вам рассмотреть следующие варианты: 🌎 Китай, Хайтан б…"
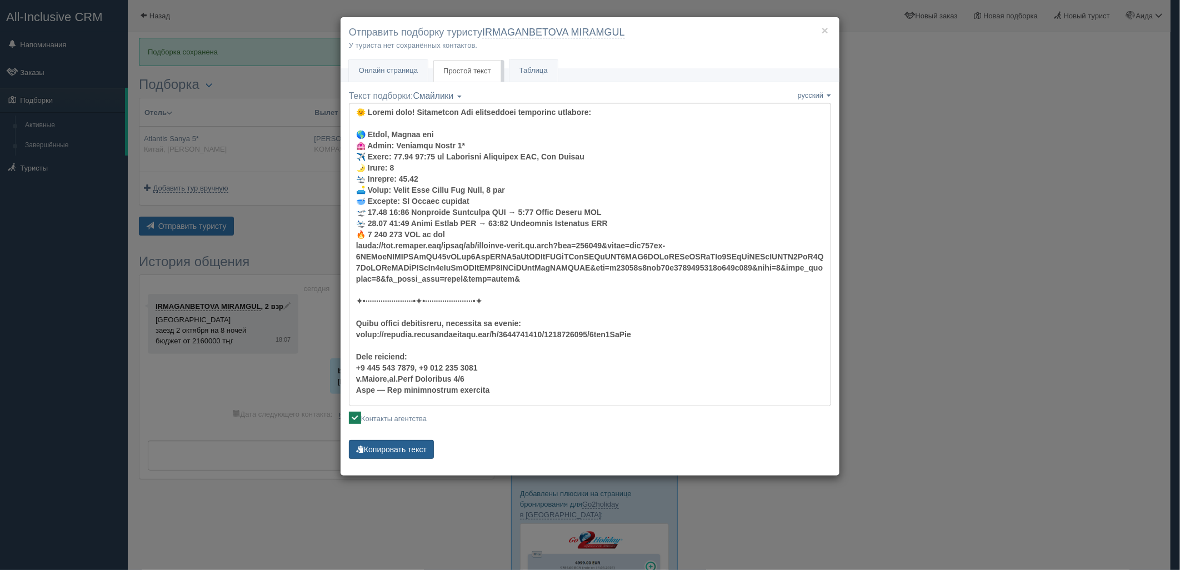
click at [399, 456] on button "Копировать текст" at bounding box center [391, 449] width 85 height 19
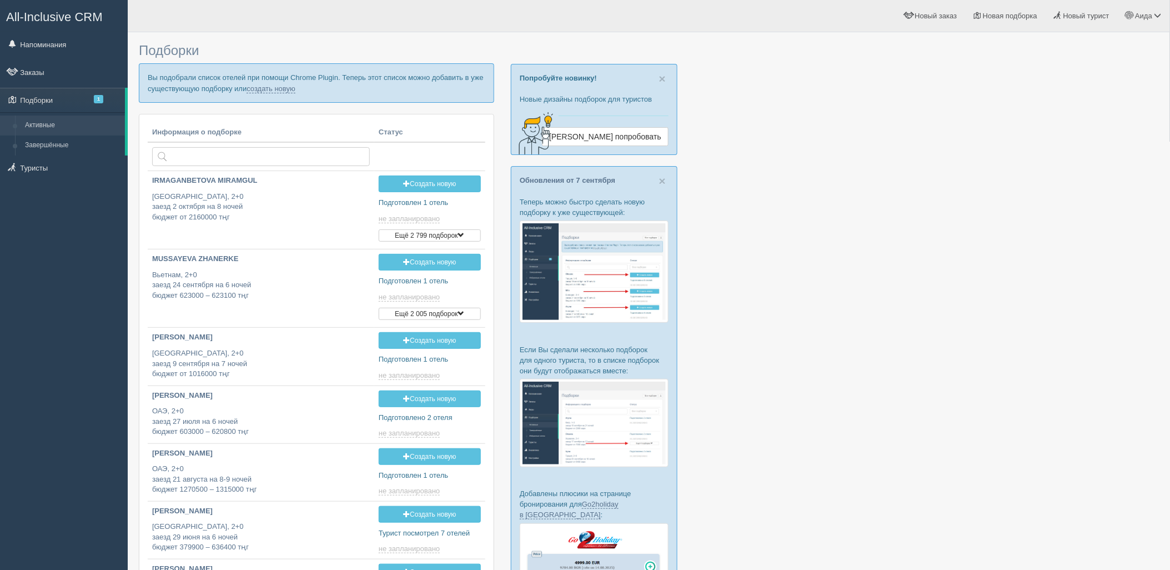
type input "[DATE] 19:05"
click at [280, 89] on link "создать новую" at bounding box center [271, 88] width 49 height 9
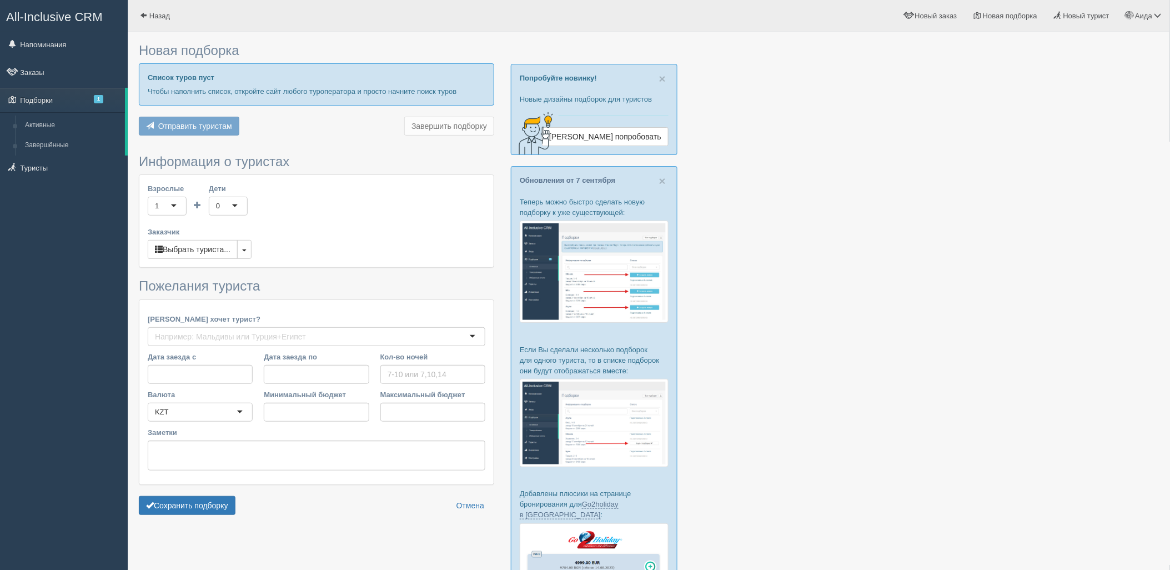
type input "8"
type input "1873000"
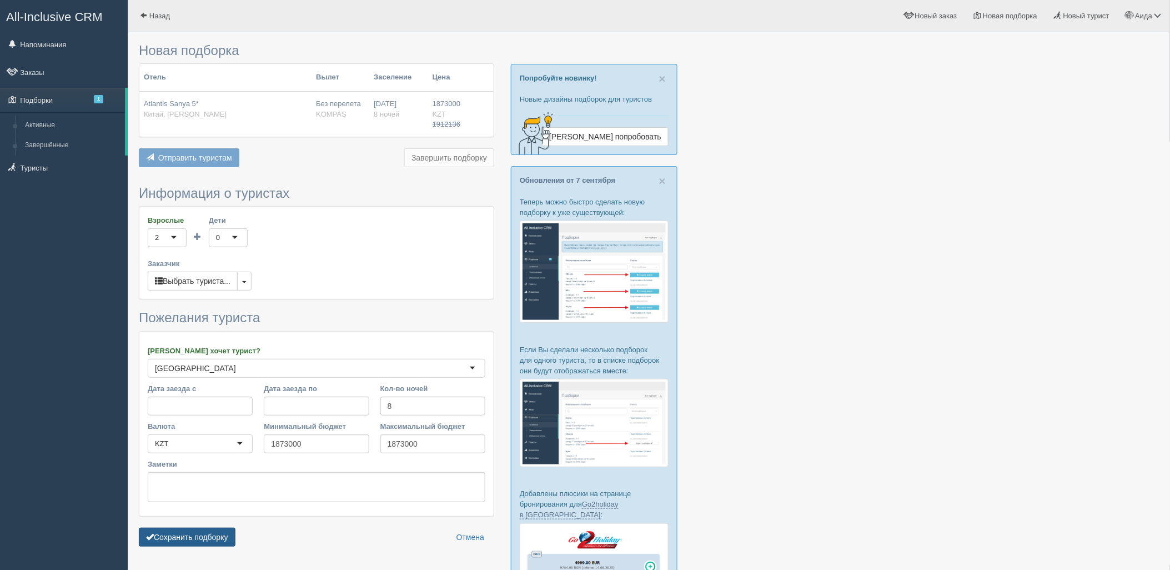
click at [192, 528] on button "Сохранить подборку" at bounding box center [187, 537] width 97 height 19
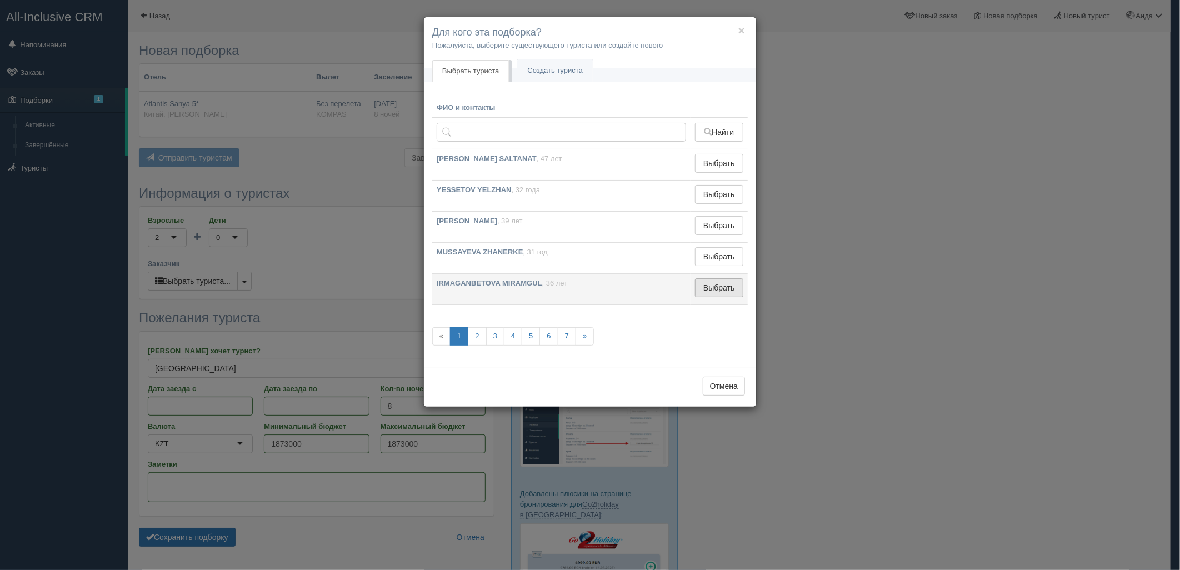
click at [722, 288] on button "Выбрать" at bounding box center [719, 287] width 48 height 19
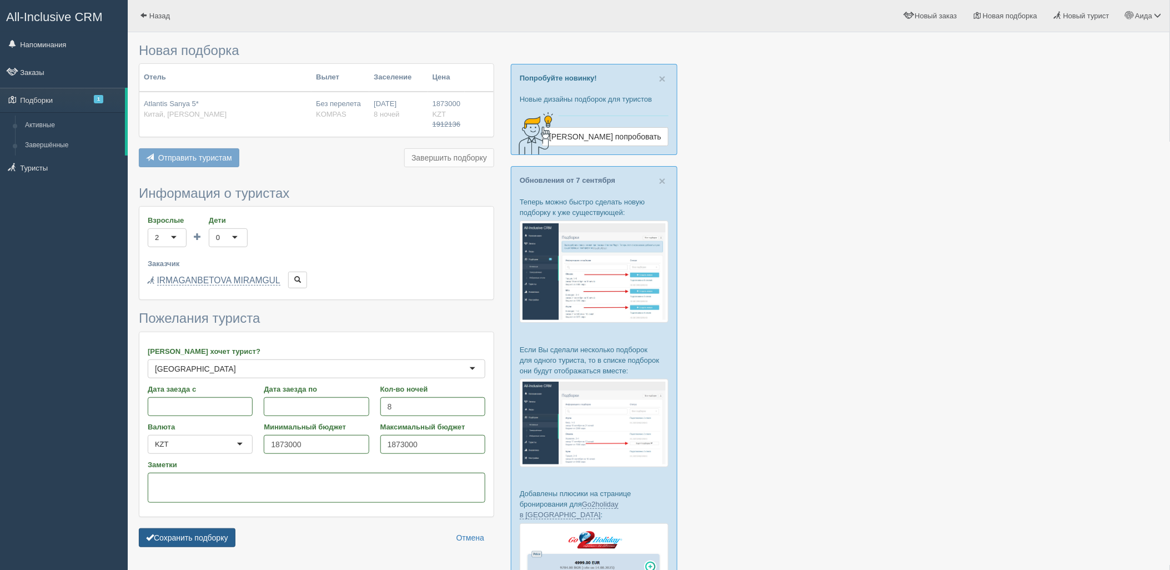
click at [178, 542] on button "Сохранить подборку" at bounding box center [187, 537] width 97 height 19
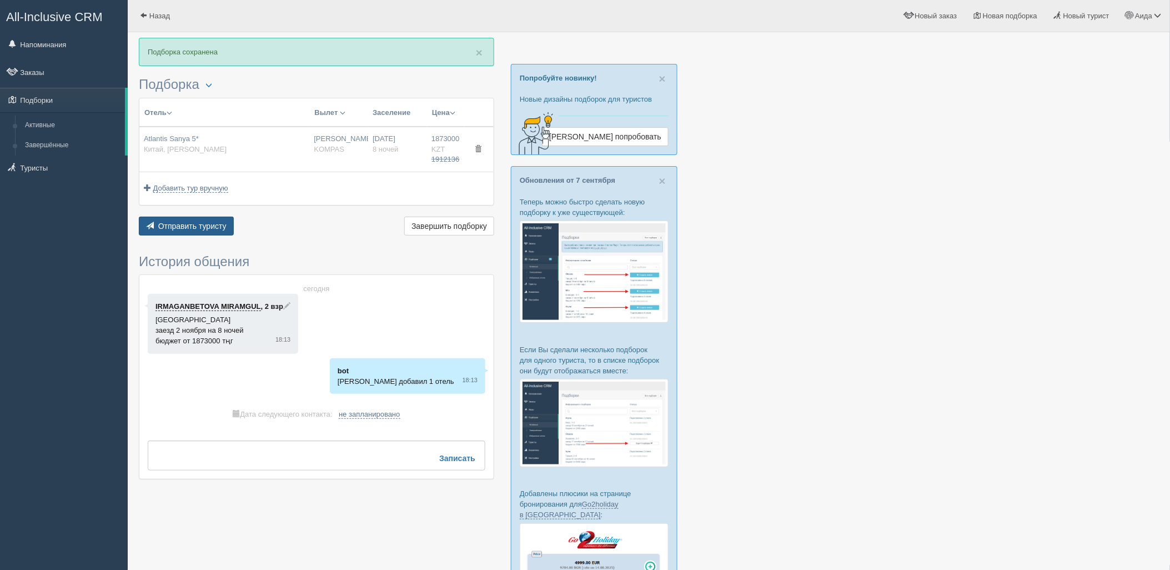
click at [187, 232] on button "Отправить туристу Отправить" at bounding box center [186, 226] width 95 height 19
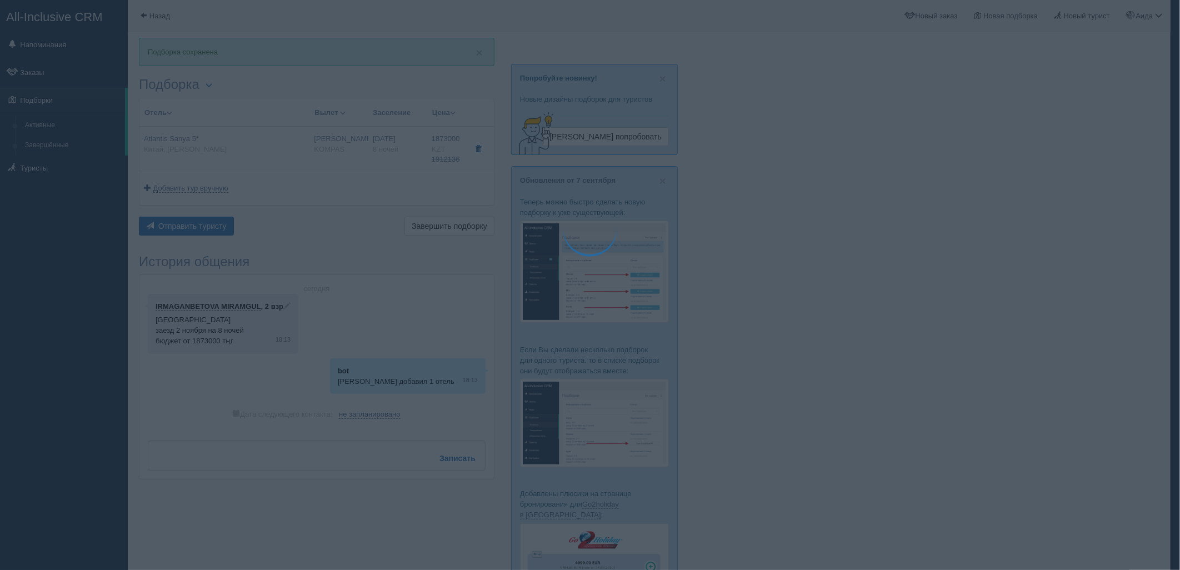
type textarea "🌞 Добрый день! Предлагаем Вам рассмотреть следующие варианты: 🌎 Китай, Хайтан б…"
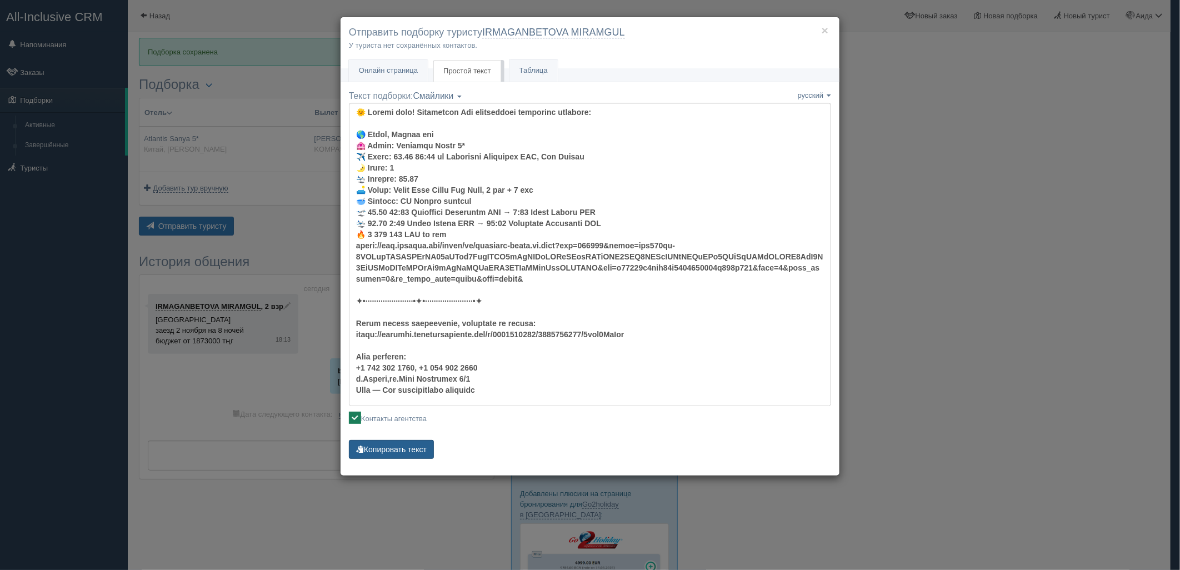
click at [412, 448] on button "Копировать текст" at bounding box center [391, 449] width 85 height 19
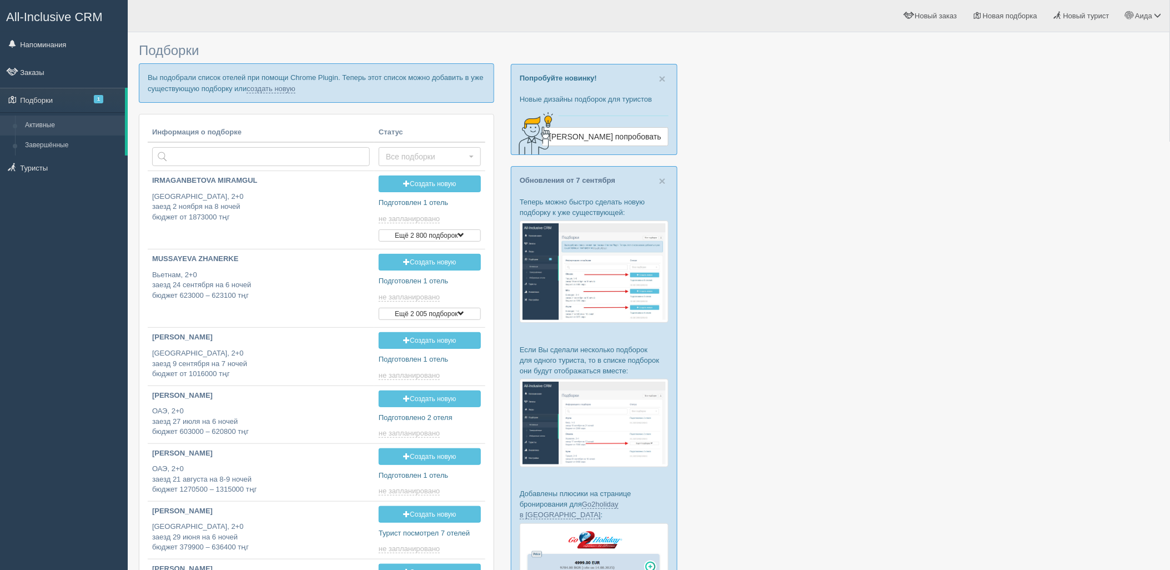
click at [271, 93] on p "Вы подобрали список отелей при помощи Chrome Plugin. Теперь этот список можно д…" at bounding box center [316, 82] width 355 height 39
click at [271, 91] on link "создать новую" at bounding box center [271, 88] width 49 height 9
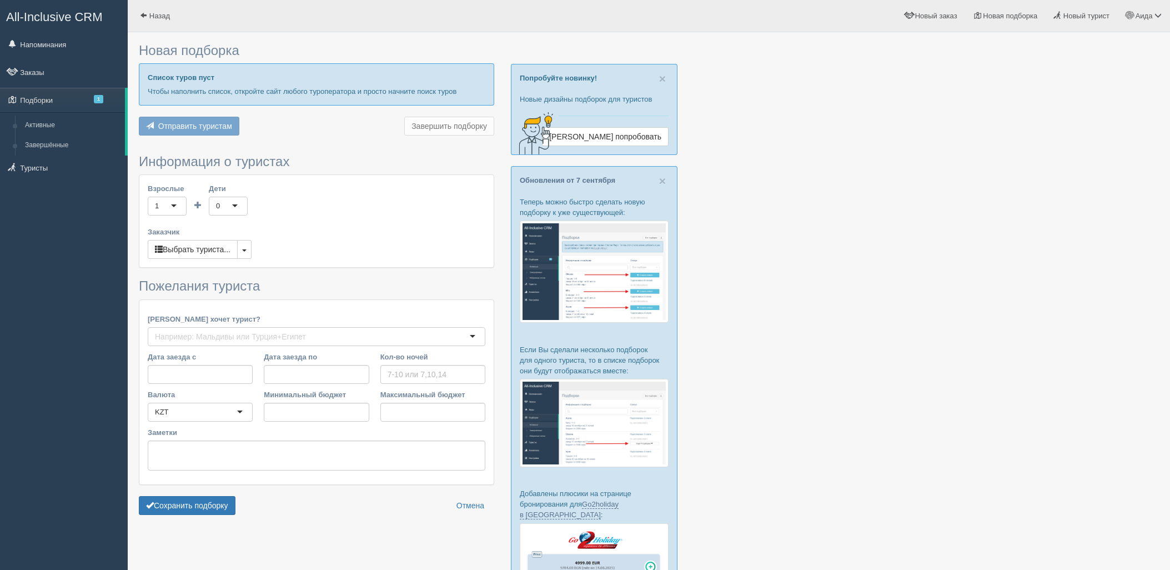
type input "8"
type input "1833600"
type input "1833700"
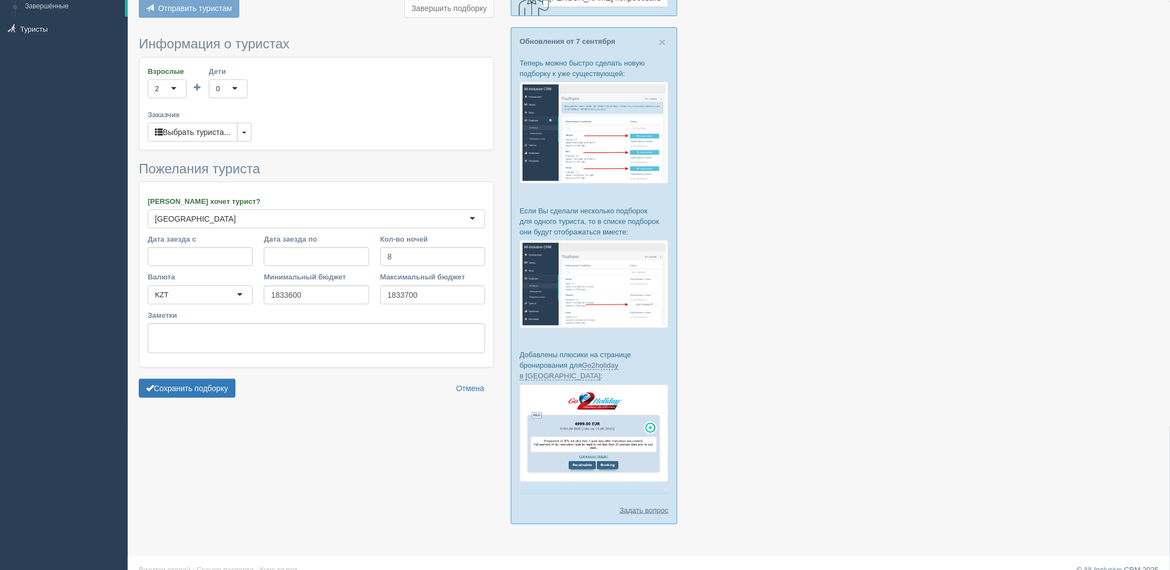
scroll to position [143, 0]
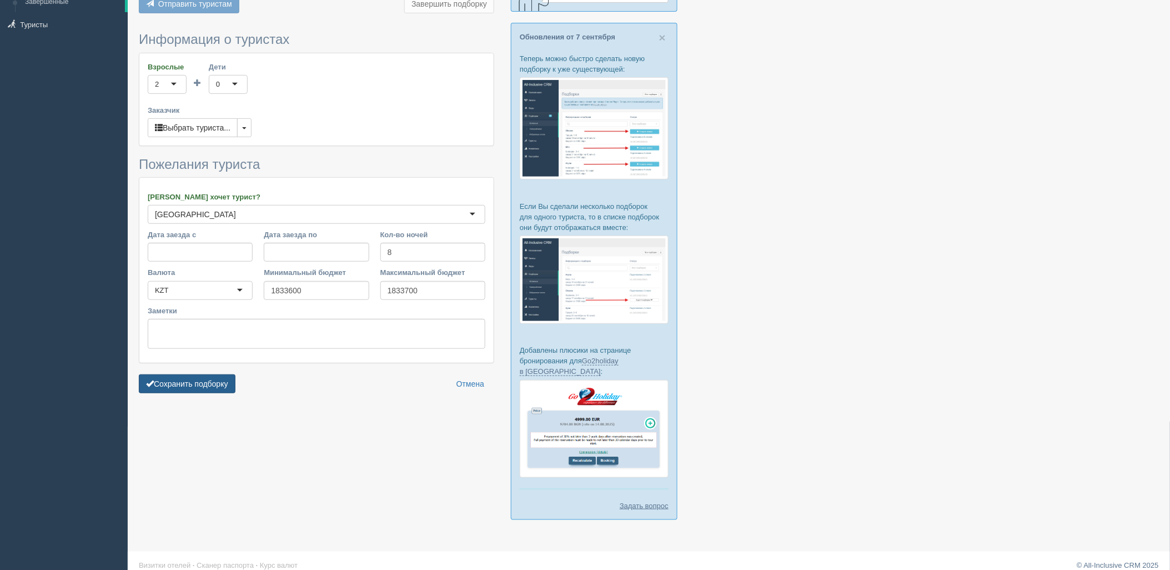
click at [214, 389] on button "Сохранить подборку" at bounding box center [187, 383] width 97 height 19
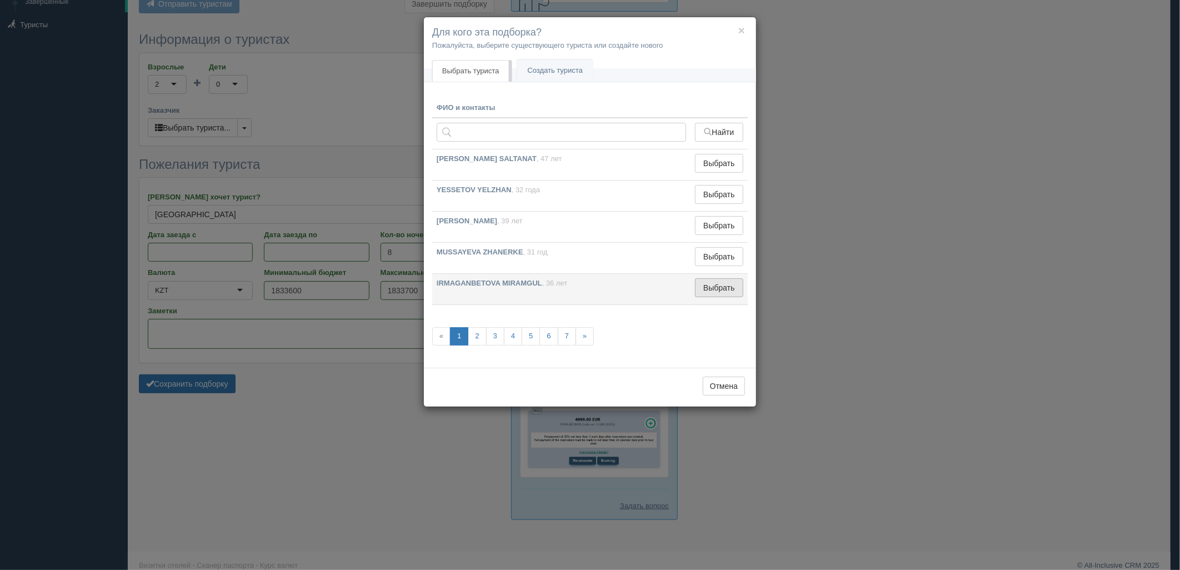
click at [721, 291] on button "Выбрать" at bounding box center [719, 287] width 48 height 19
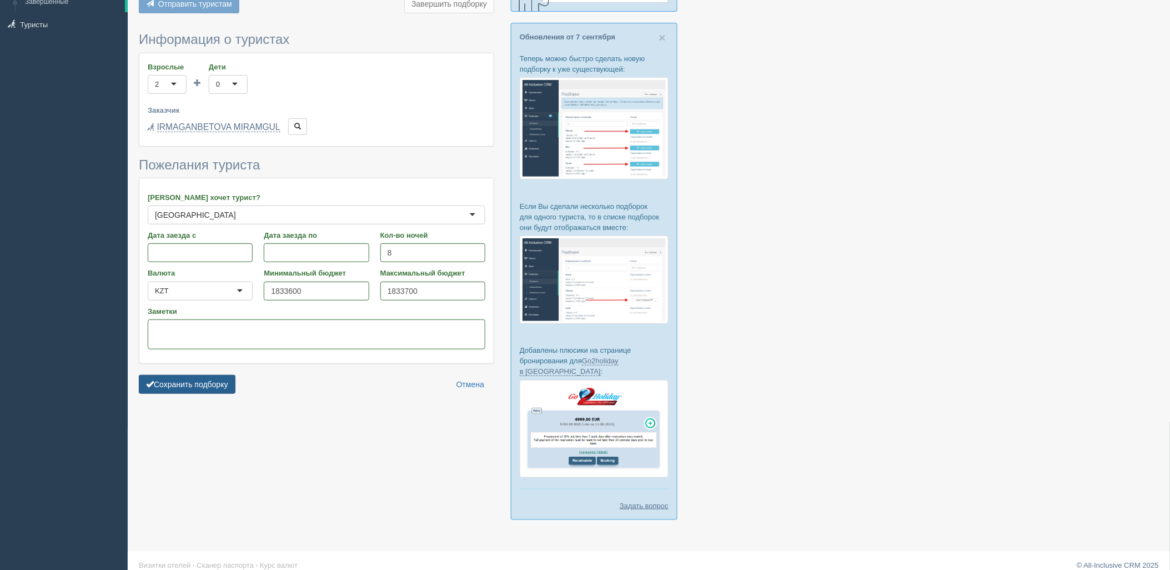
click at [223, 388] on button "Сохранить подборку" at bounding box center [187, 384] width 97 height 19
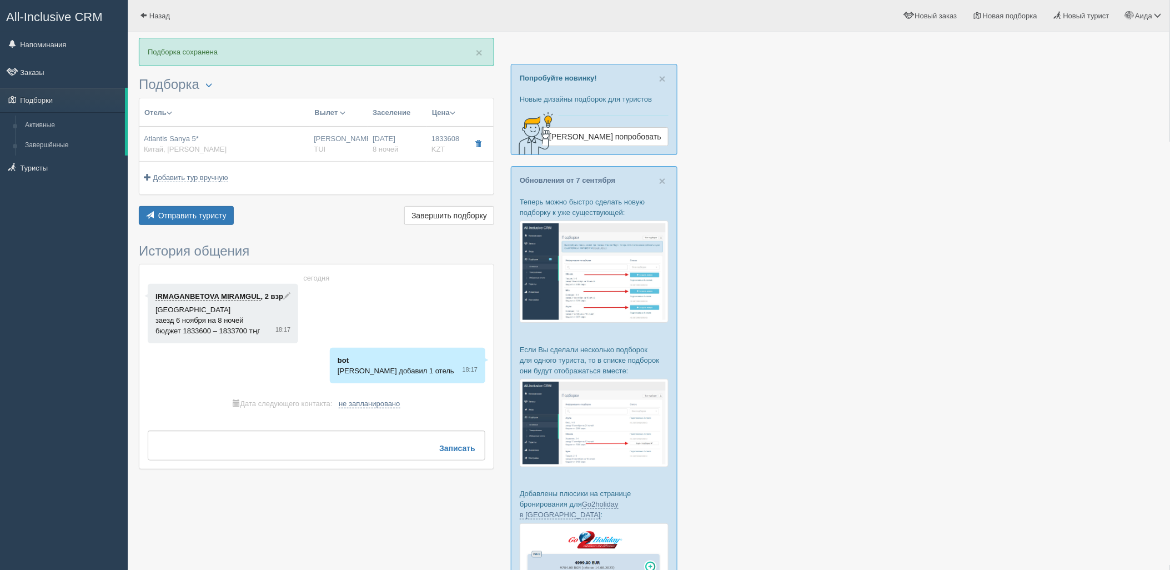
click at [191, 226] on div "Отправить туристу Отправить Завершить подборку Активировать подборку Добавить и…" at bounding box center [316, 217] width 355 height 22
click at [188, 223] on button "Отправить туристу Отправить" at bounding box center [186, 215] width 95 height 19
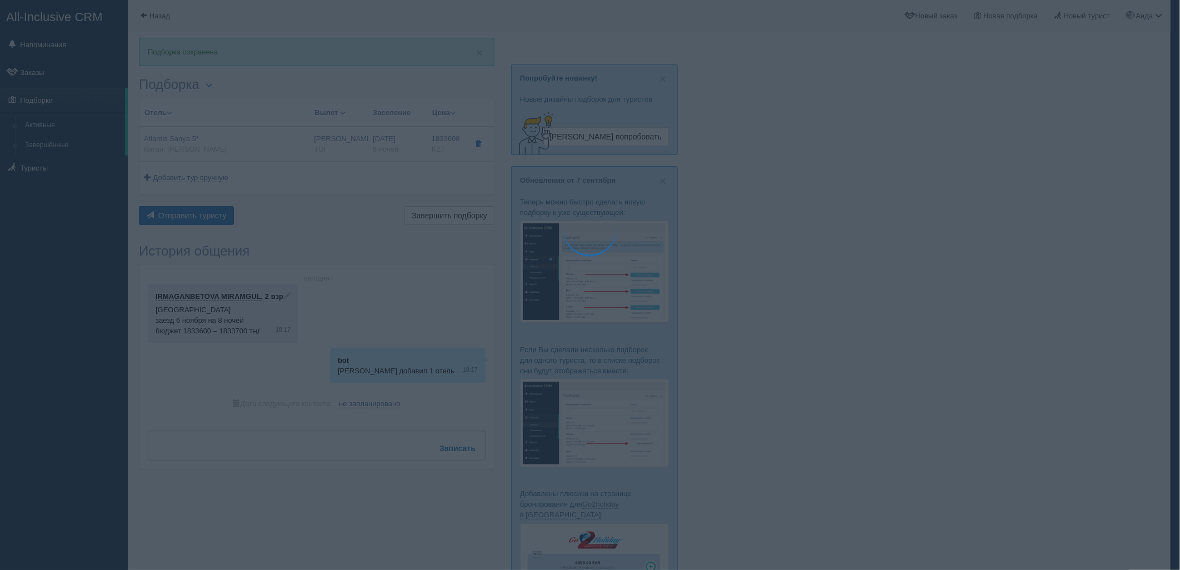
type textarea "🌞 Добрый день! Предлагаем Вам рассмотреть следующие варианты: 🌎 Китай, Хайтанг …"
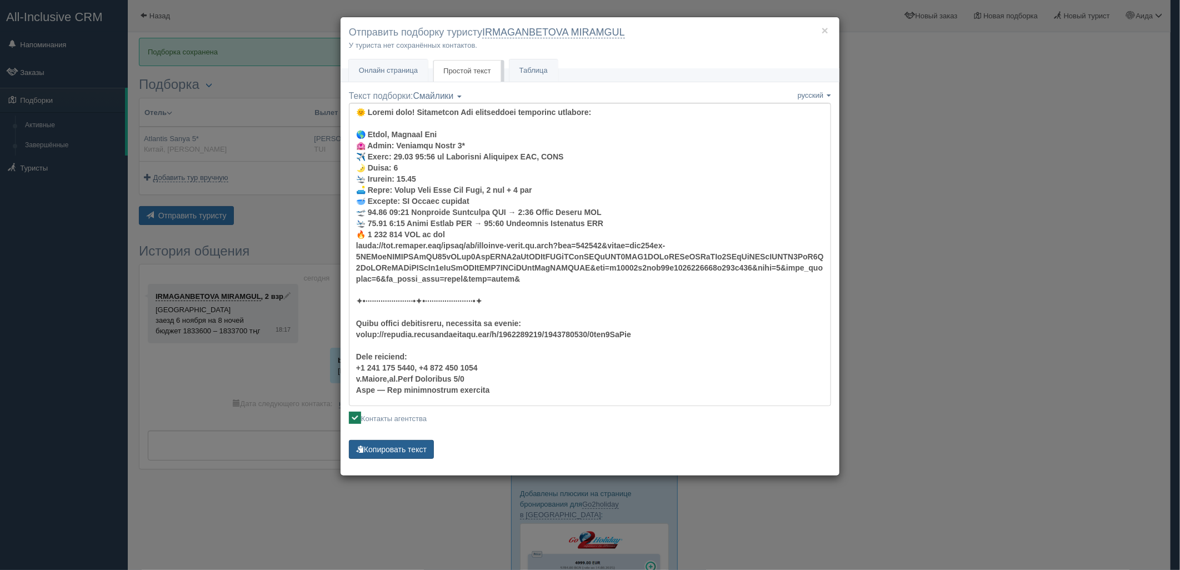
click at [404, 450] on button "Копировать текст" at bounding box center [391, 449] width 85 height 19
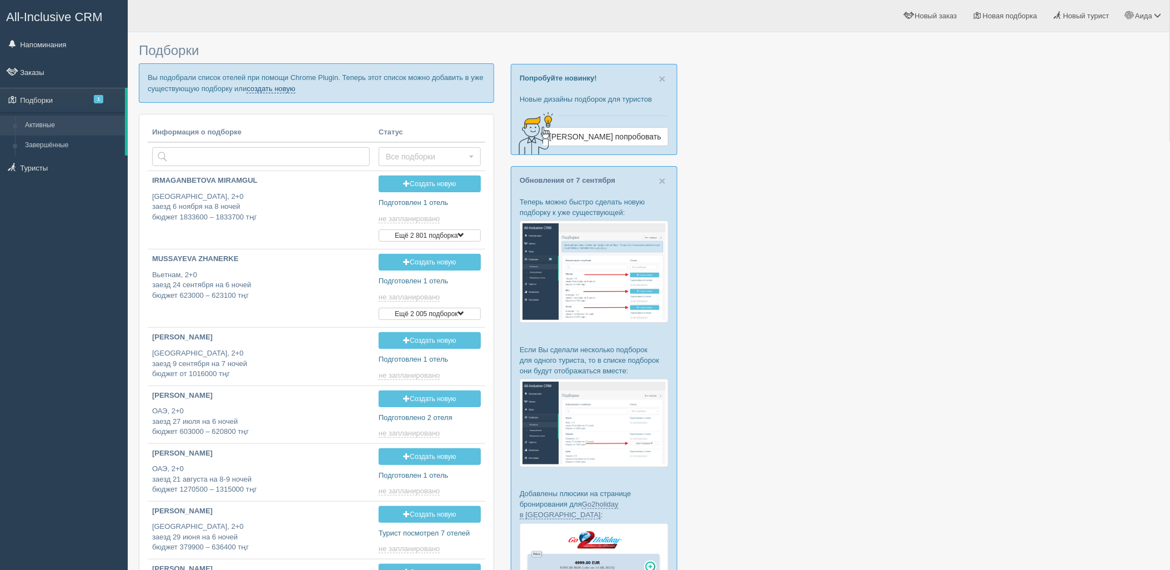
drag, startPoint x: 263, startPoint y: 91, endPoint x: 283, endPoint y: 67, distance: 31.6
click at [263, 91] on link "создать новую" at bounding box center [271, 88] width 49 height 9
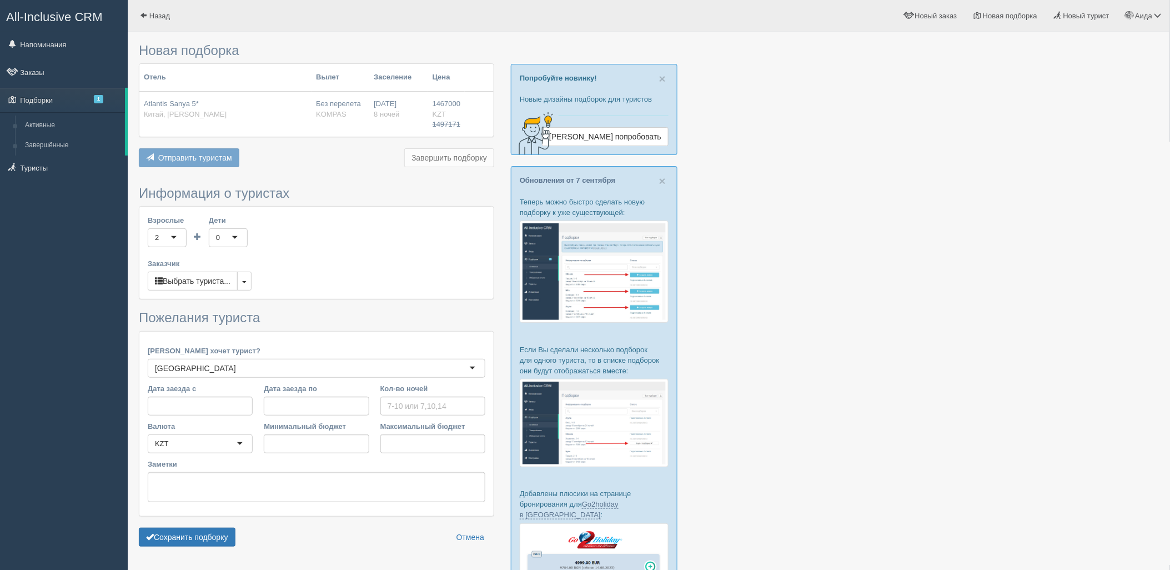
type input "8"
type input "1467000"
drag, startPoint x: 187, startPoint y: 527, endPoint x: 192, endPoint y: 531, distance: 6.3
click at [188, 527] on form "Информация о туристах Взрослые 2 2 1 2 3 4 5 6 7 8 9 10 11 12 13 14 15 16 17 18…" at bounding box center [316, 369] width 355 height 366
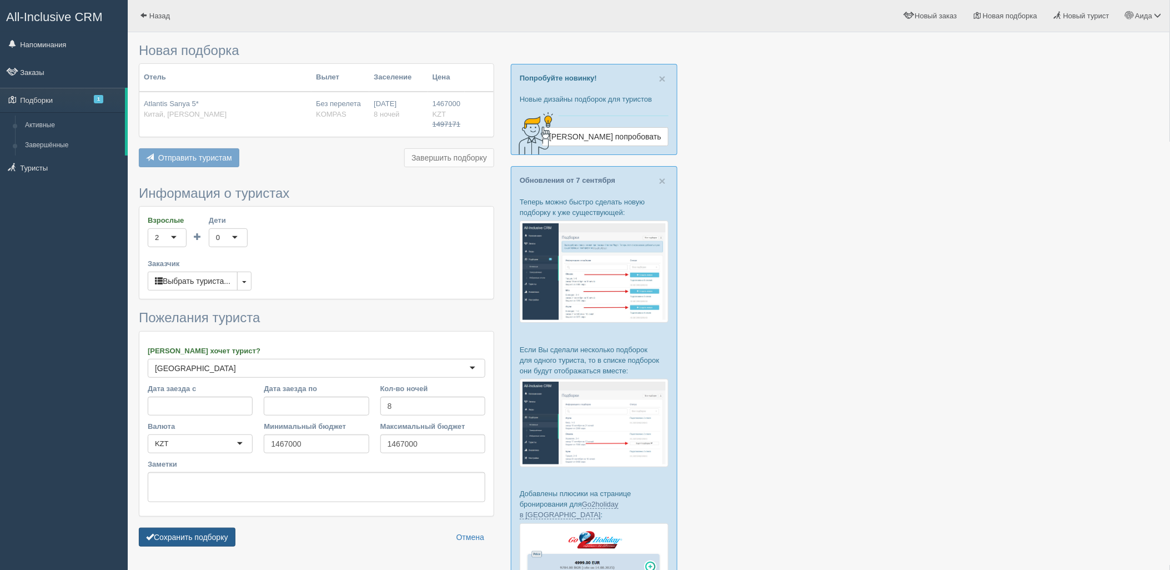
click at [196, 537] on button "Сохранить подборку" at bounding box center [187, 537] width 97 height 19
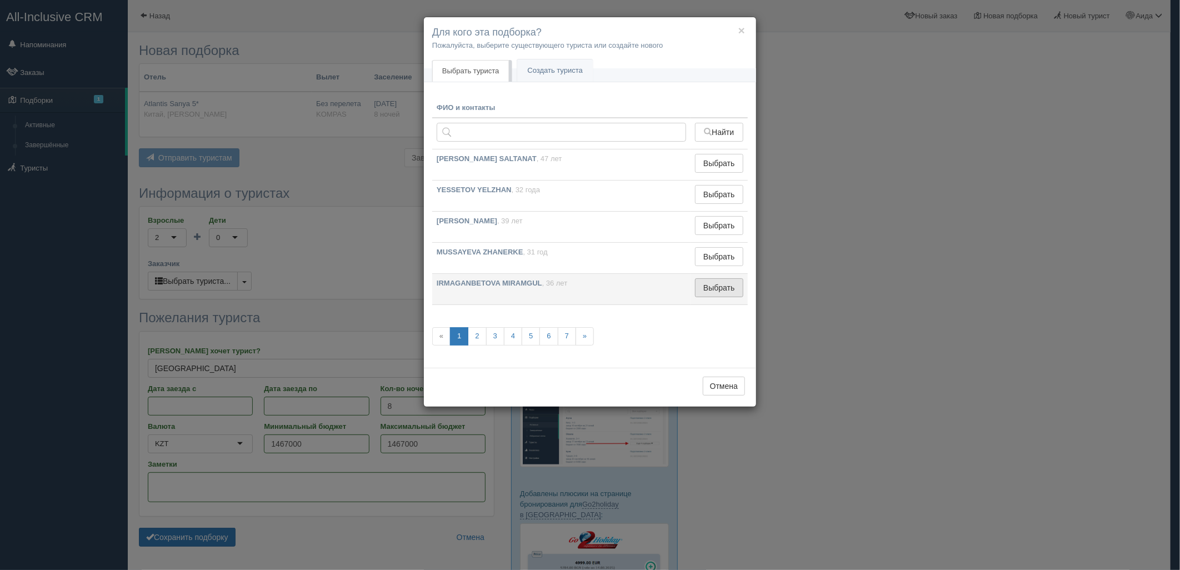
click at [707, 291] on button "Выбрать" at bounding box center [719, 287] width 48 height 19
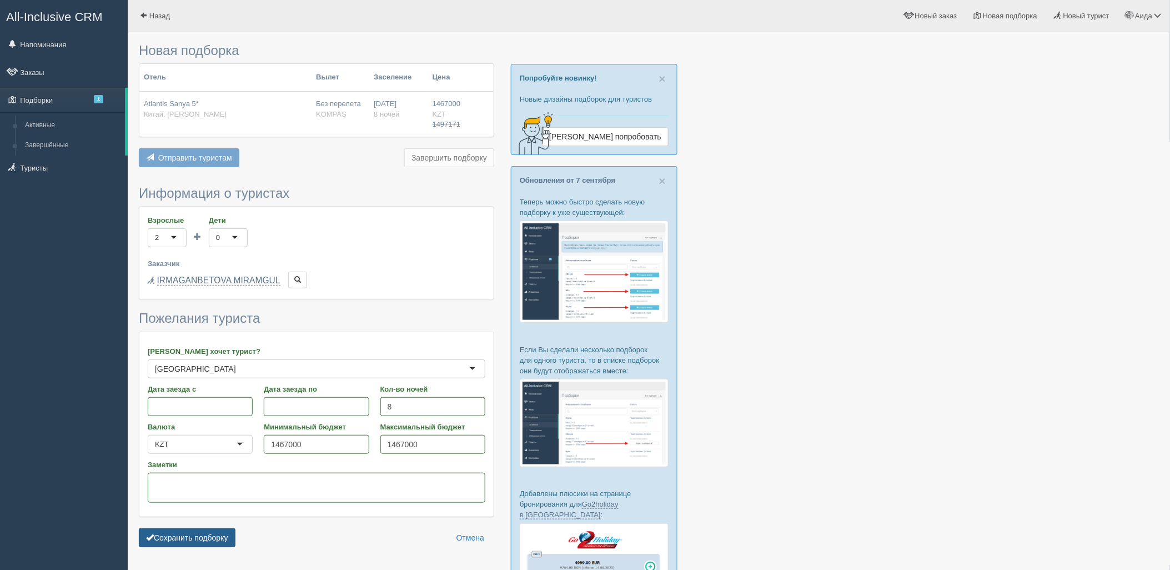
click at [219, 539] on button "Сохранить подборку" at bounding box center [187, 537] width 97 height 19
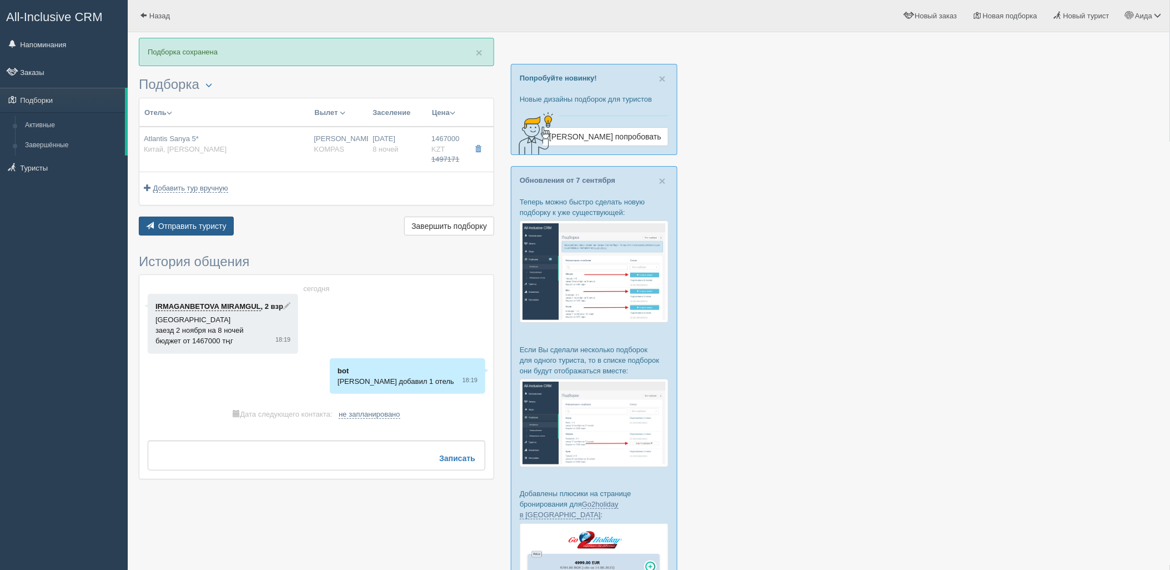
click at [163, 220] on button "Отправить туристу Отправить" at bounding box center [186, 226] width 95 height 19
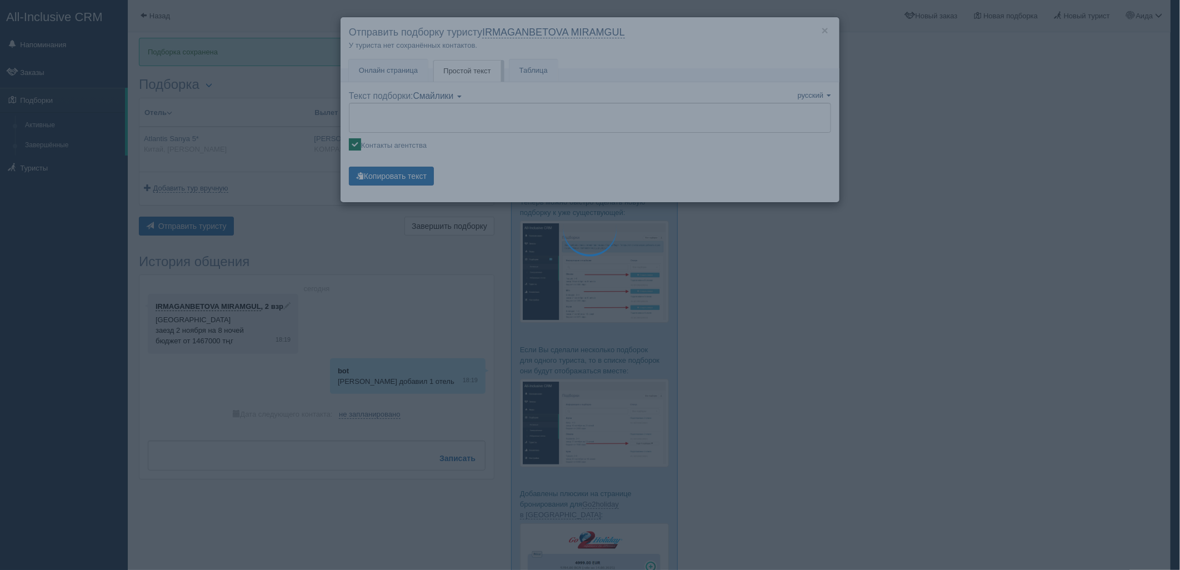
type textarea "🌞 Добрый день! Предлагаем Вам рассмотреть следующие варианты: 🌎 Китай, Хайтан б…"
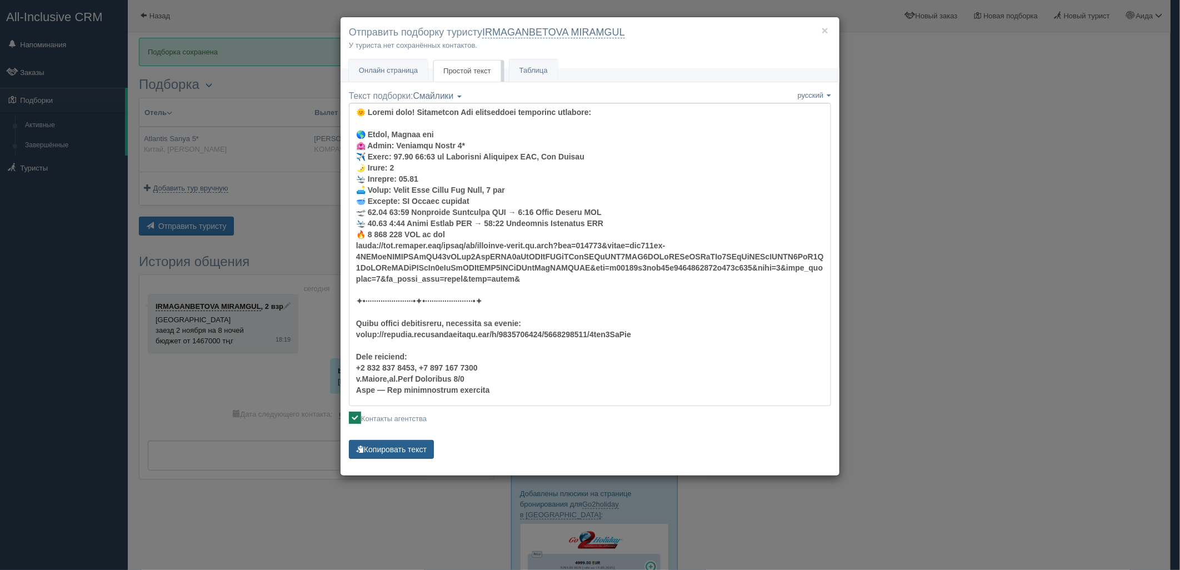
click at [409, 448] on button "Копировать текст" at bounding box center [391, 449] width 85 height 19
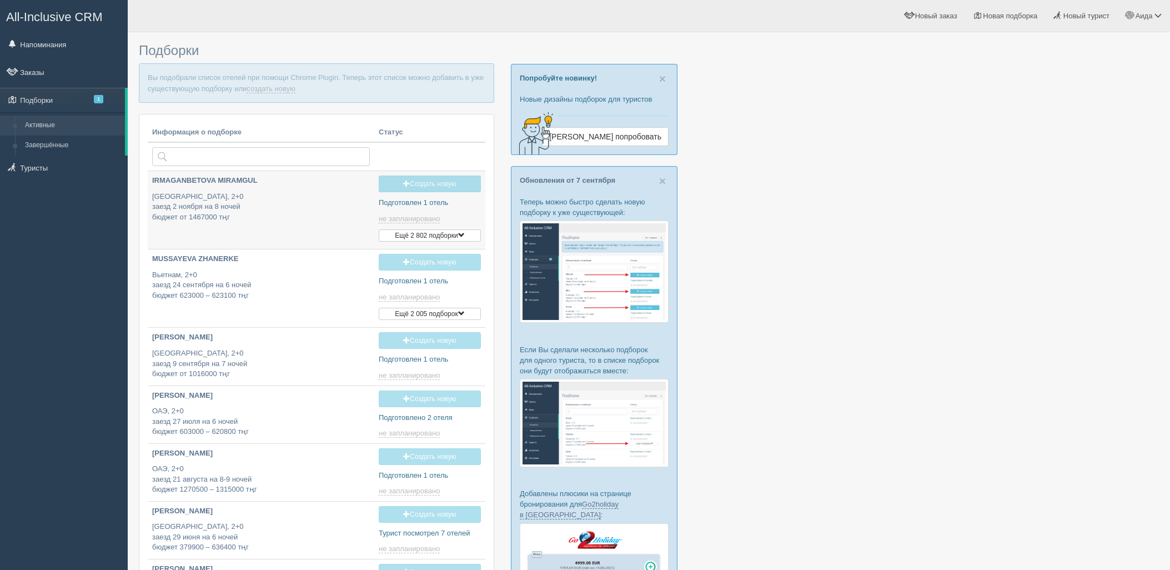
type input "[DATE] 16:15"
type input "[DATE] 19:15"
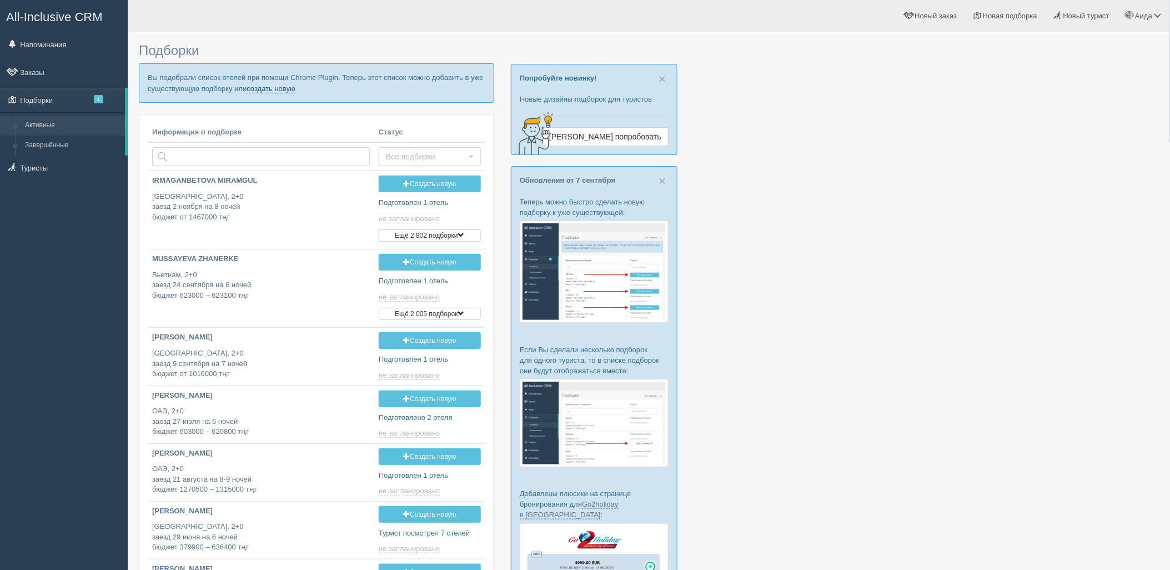
click at [272, 79] on p "Вы подобрали список отелей при помощи Chrome Plugin. Теперь этот список можно д…" at bounding box center [316, 82] width 355 height 39
drag, startPoint x: 270, startPoint y: 89, endPoint x: 275, endPoint y: 79, distance: 11.0
click at [270, 89] on link "создать новую" at bounding box center [271, 88] width 49 height 9
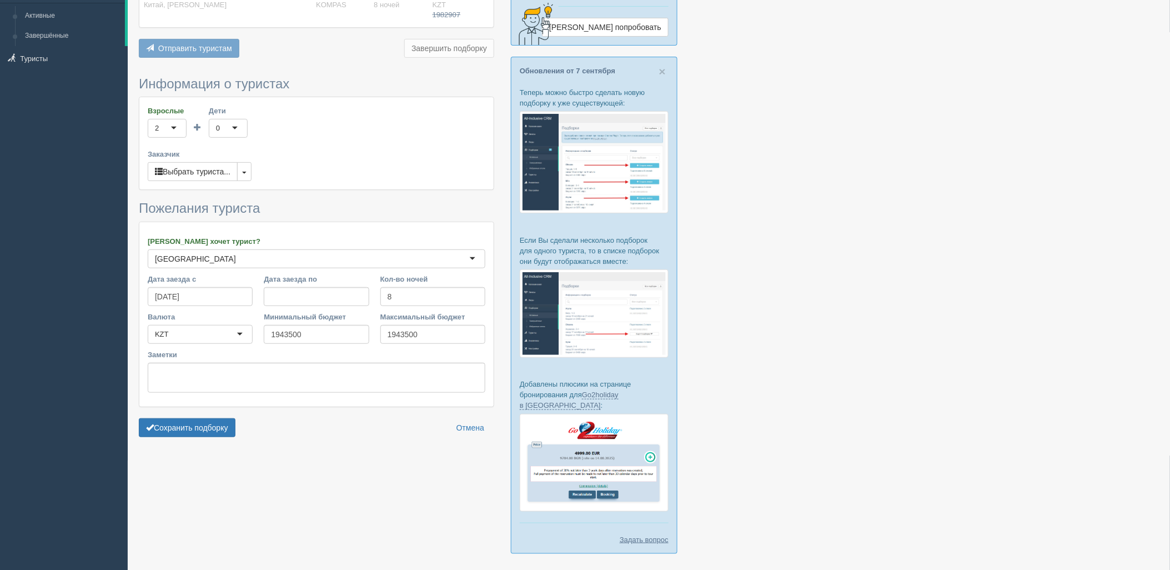
scroll to position [126, 0]
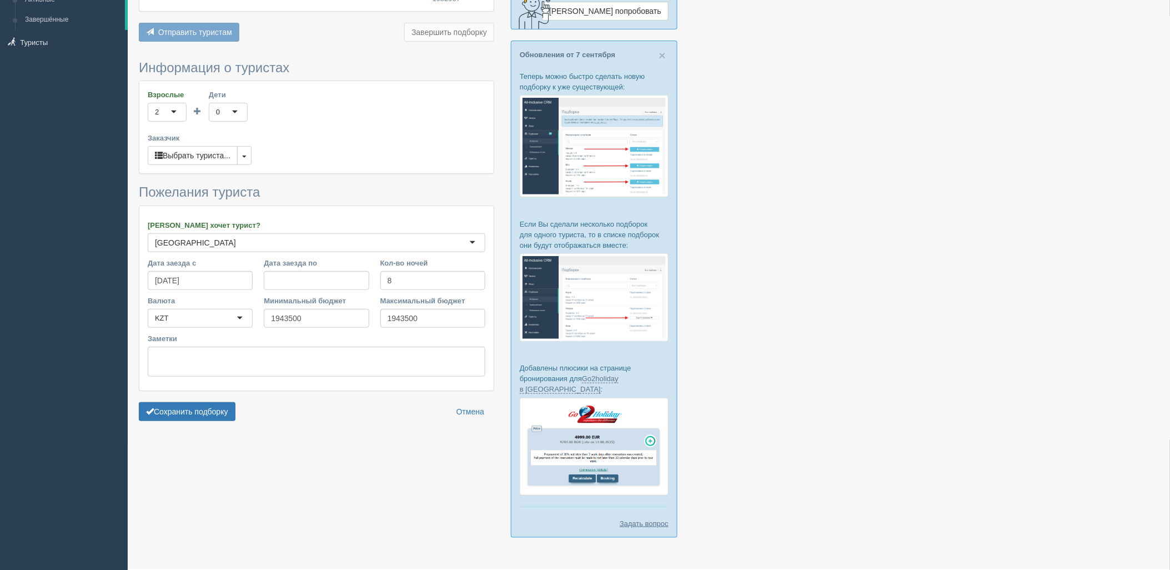
click at [241, 406] on div "Сохранить подборку Отмена" at bounding box center [316, 411] width 355 height 19
click at [234, 407] on button "Сохранить подборку" at bounding box center [187, 411] width 97 height 19
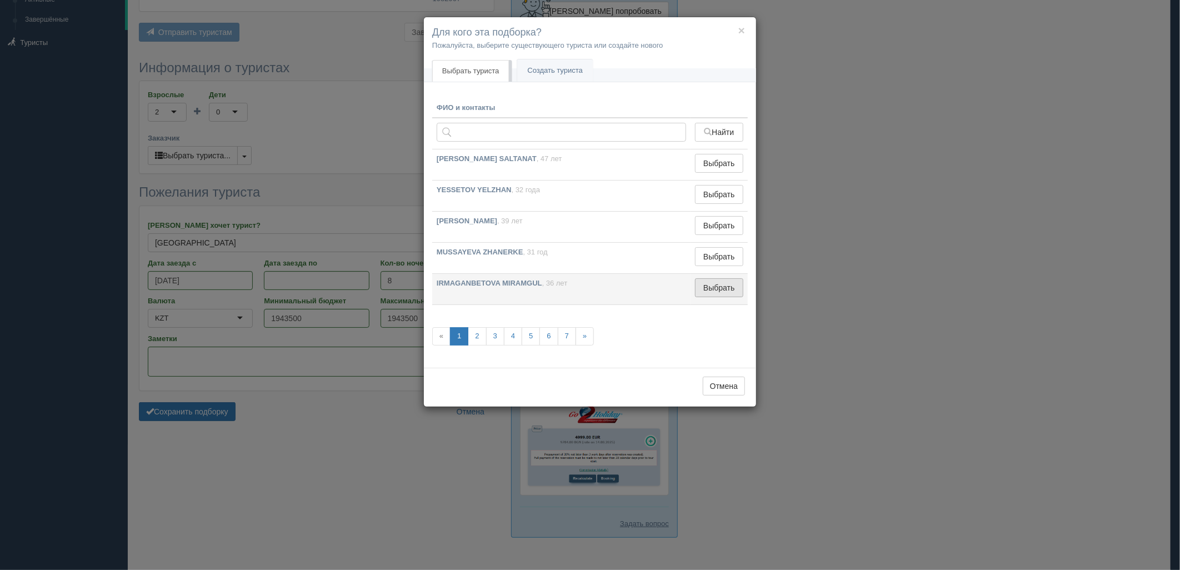
drag, startPoint x: 724, startPoint y: 290, endPoint x: 446, endPoint y: 321, distance: 280.0
click at [725, 290] on button "Выбрать" at bounding box center [719, 287] width 48 height 19
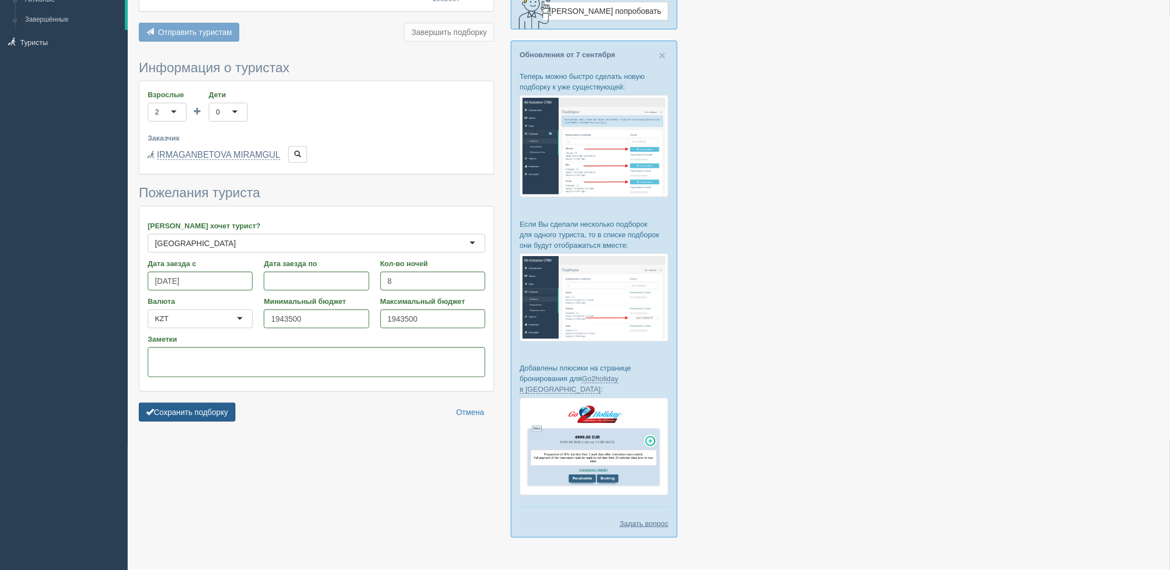
click at [207, 403] on form "Информация о туристах Взрослые 2 2 1 2 3 4 5 6 7 8 9 10 11 12 13 14 15 16 17 18…" at bounding box center [316, 244] width 355 height 367
click at [222, 414] on button "Сохранить подборку" at bounding box center [187, 412] width 97 height 19
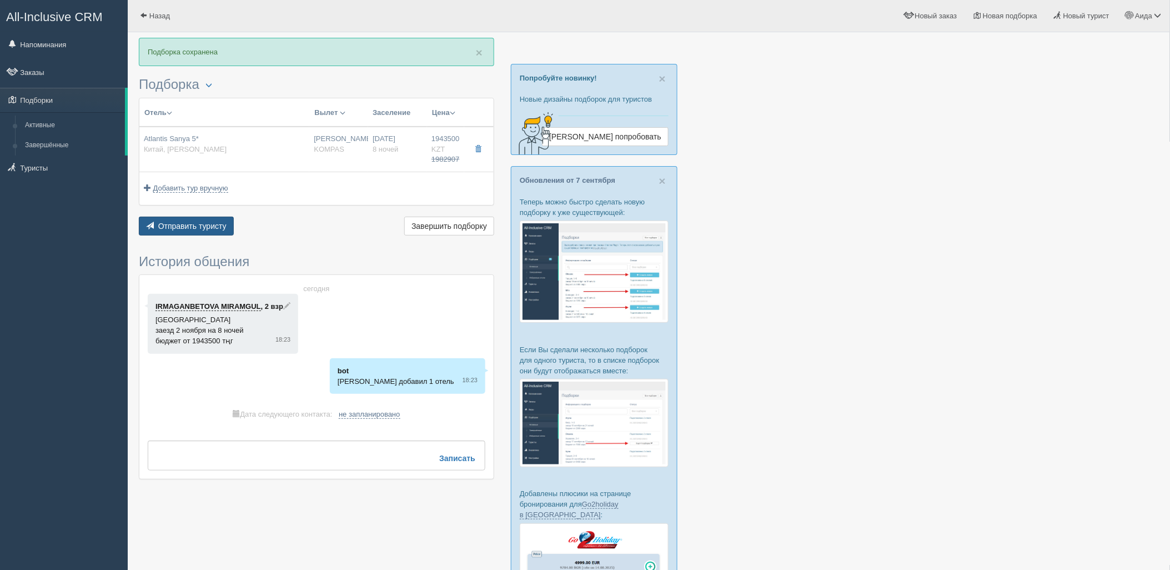
click at [218, 229] on span "Отправить туристу" at bounding box center [192, 226] width 68 height 9
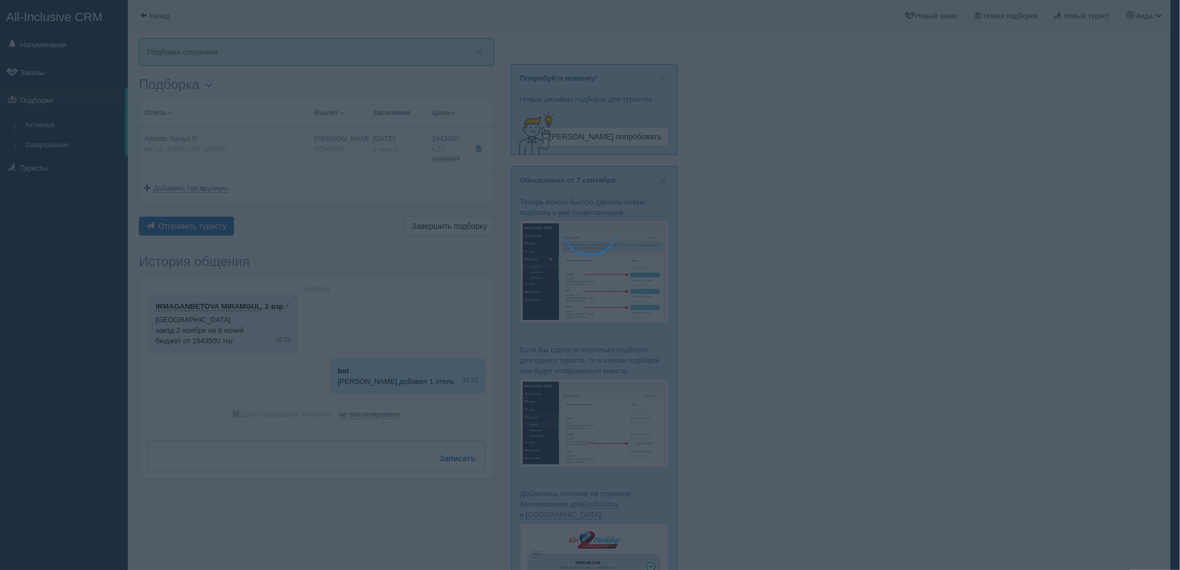
type textarea "🌞 Loremi dolo! Sitametcon Adi elitseddoei temporinc utlabore: 🌎 Etdol, Magnaa e…"
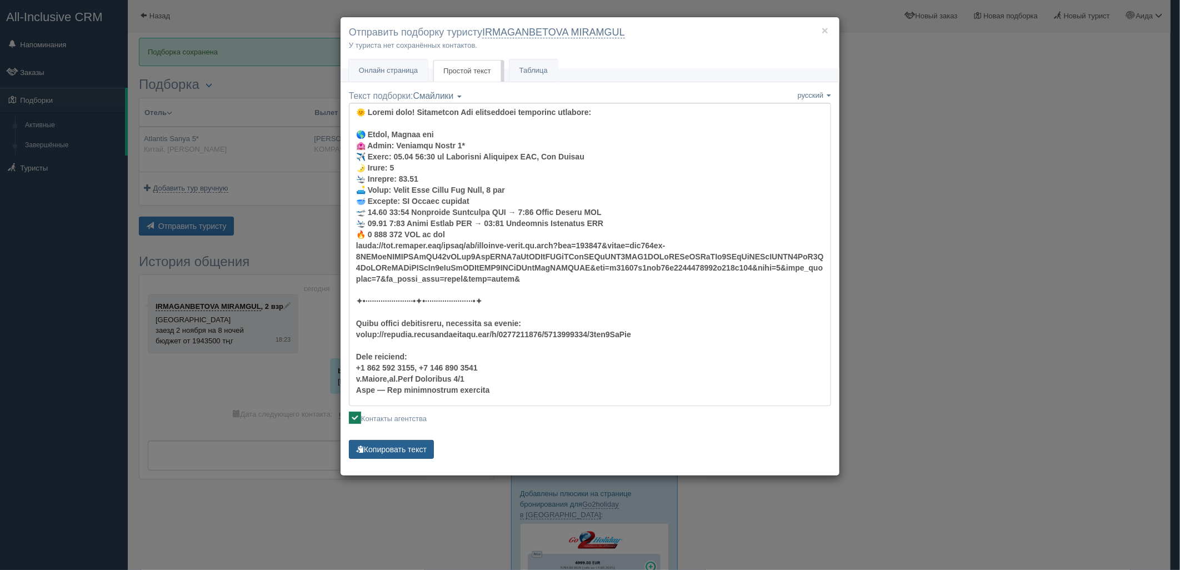
click at [384, 443] on button "Копировать текст" at bounding box center [391, 449] width 85 height 19
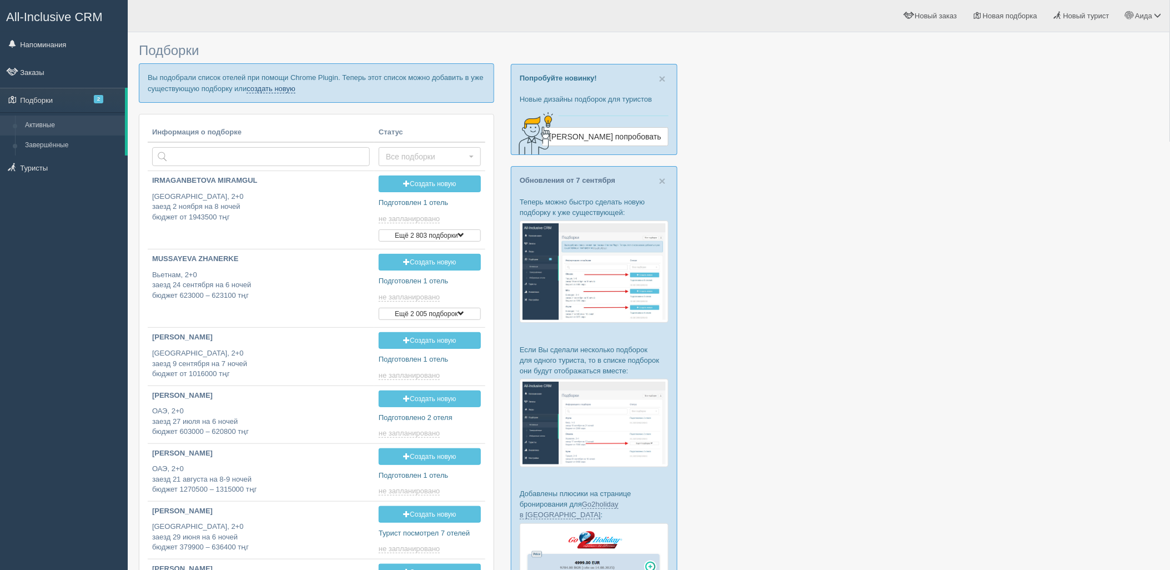
click at [271, 92] on link "создать новую" at bounding box center [271, 88] width 49 height 9
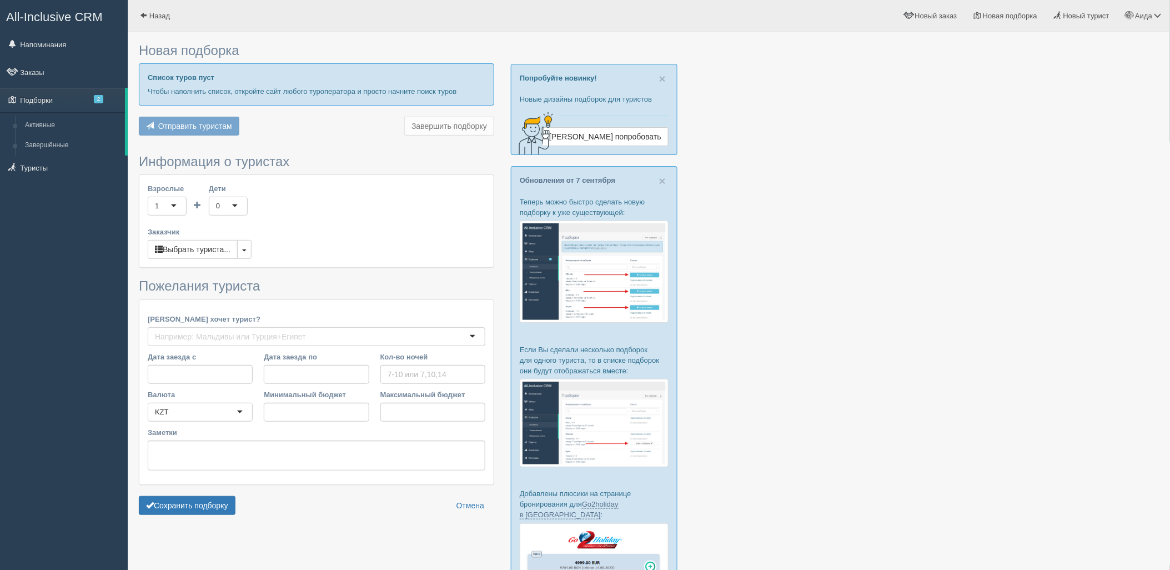
type input "8"
type input "2825000"
type input "3777000"
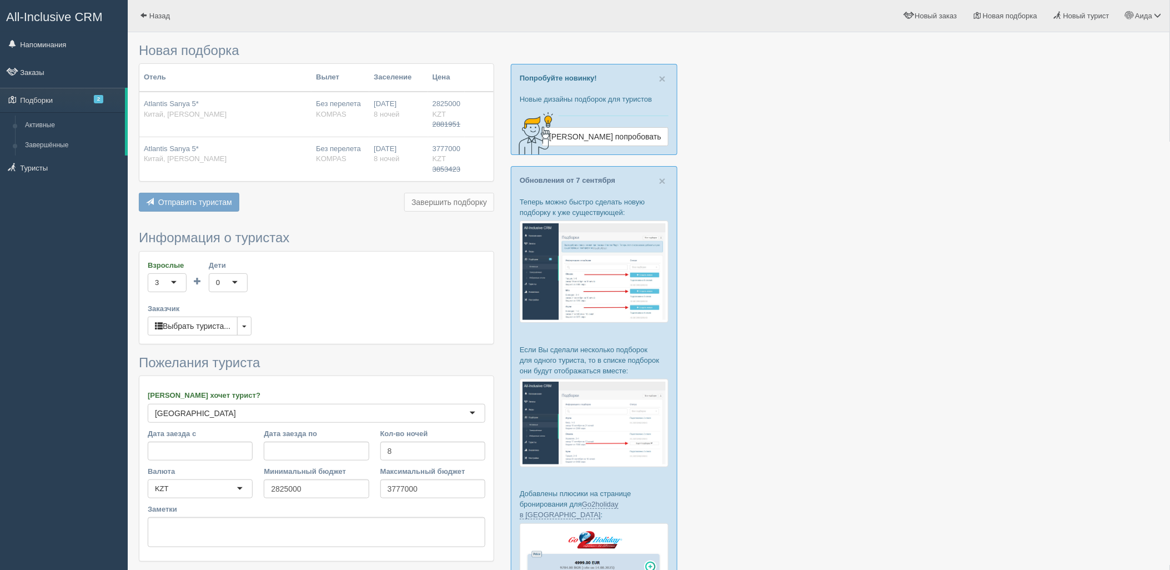
scroll to position [143, 0]
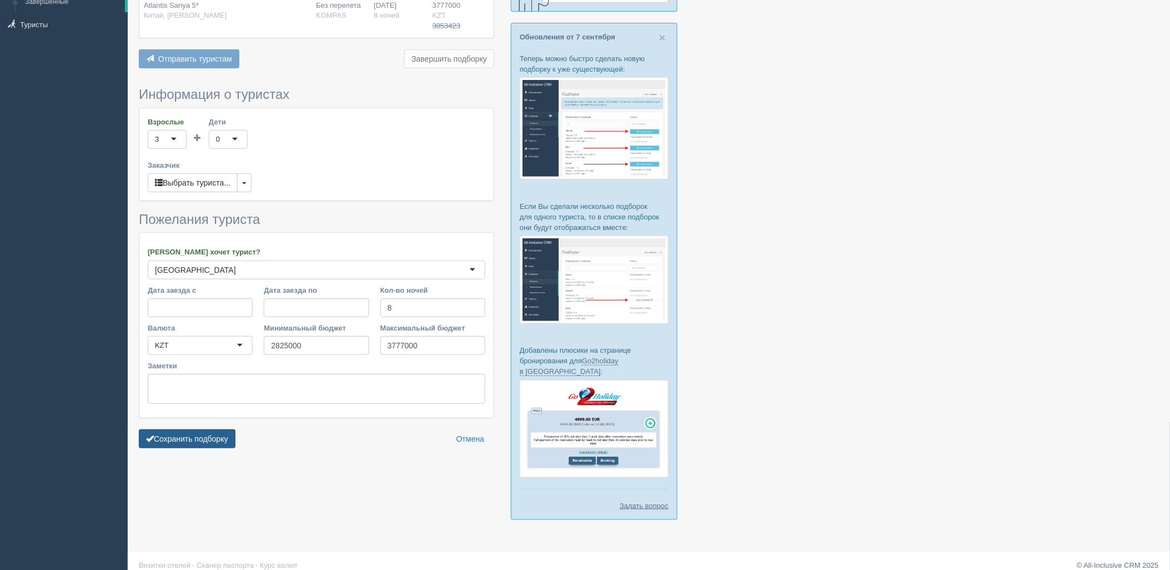
click at [213, 432] on button "Сохранить подборку" at bounding box center [187, 438] width 97 height 19
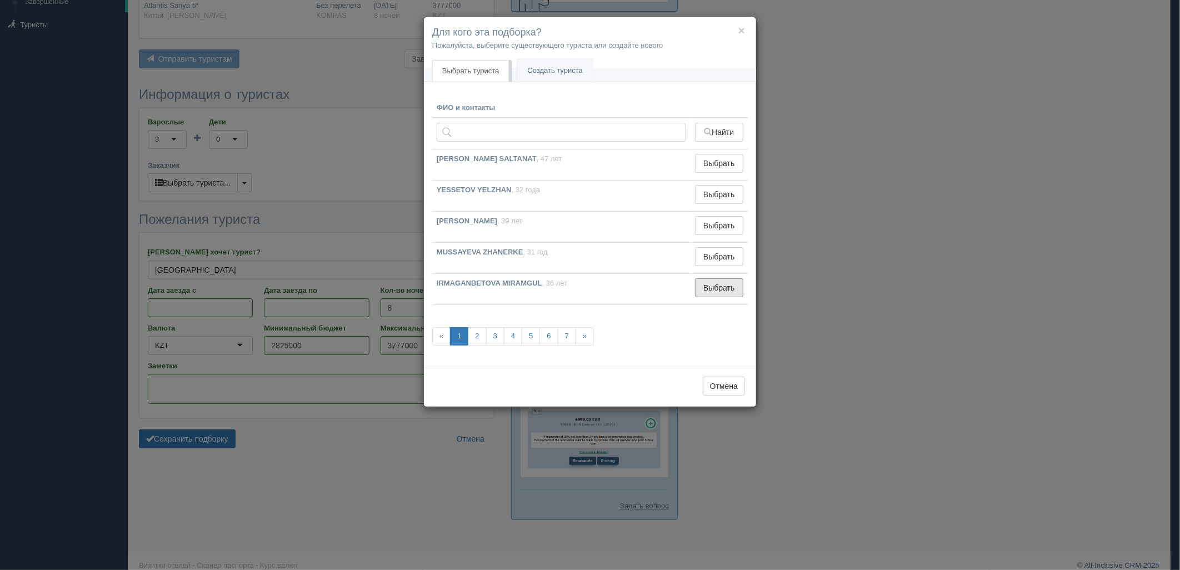
drag, startPoint x: 721, startPoint y: 285, endPoint x: 706, endPoint y: 290, distance: 15.8
click at [721, 285] on button "Выбрать" at bounding box center [719, 287] width 48 height 19
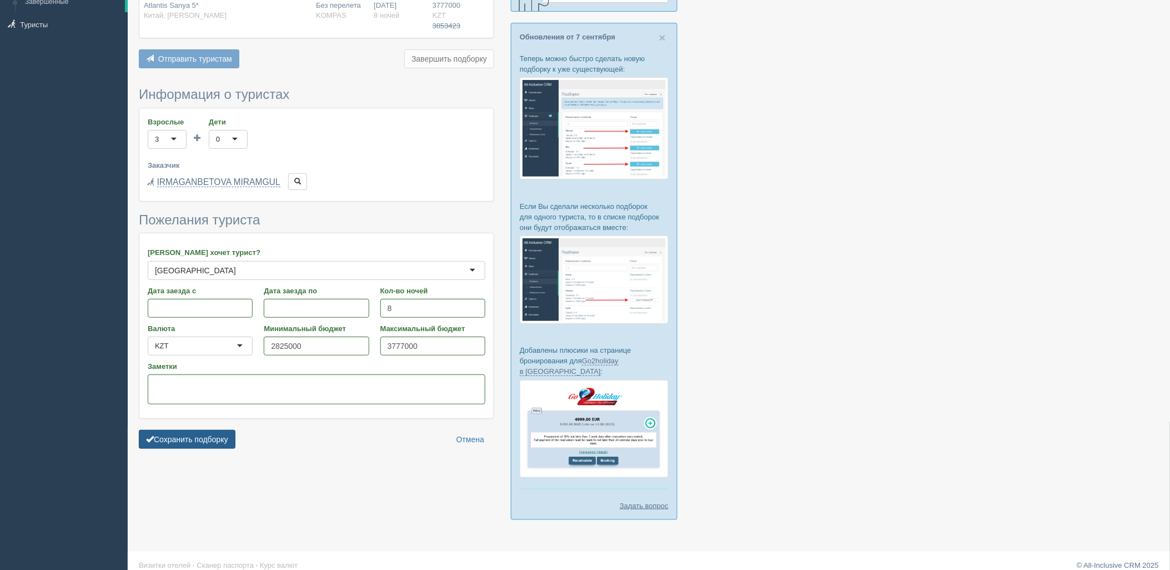
drag, startPoint x: 182, startPoint y: 438, endPoint x: 228, endPoint y: 413, distance: 52.4
click at [183, 438] on button "Сохранить подборку" at bounding box center [187, 439] width 97 height 19
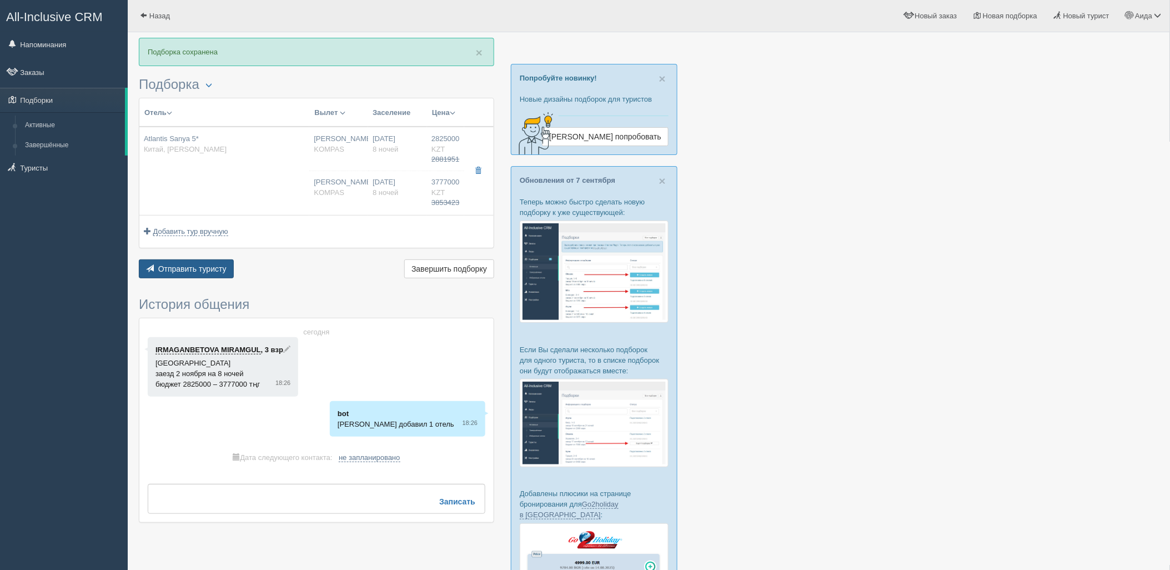
click at [220, 278] on button "Отправить туристу Отправить" at bounding box center [186, 268] width 95 height 19
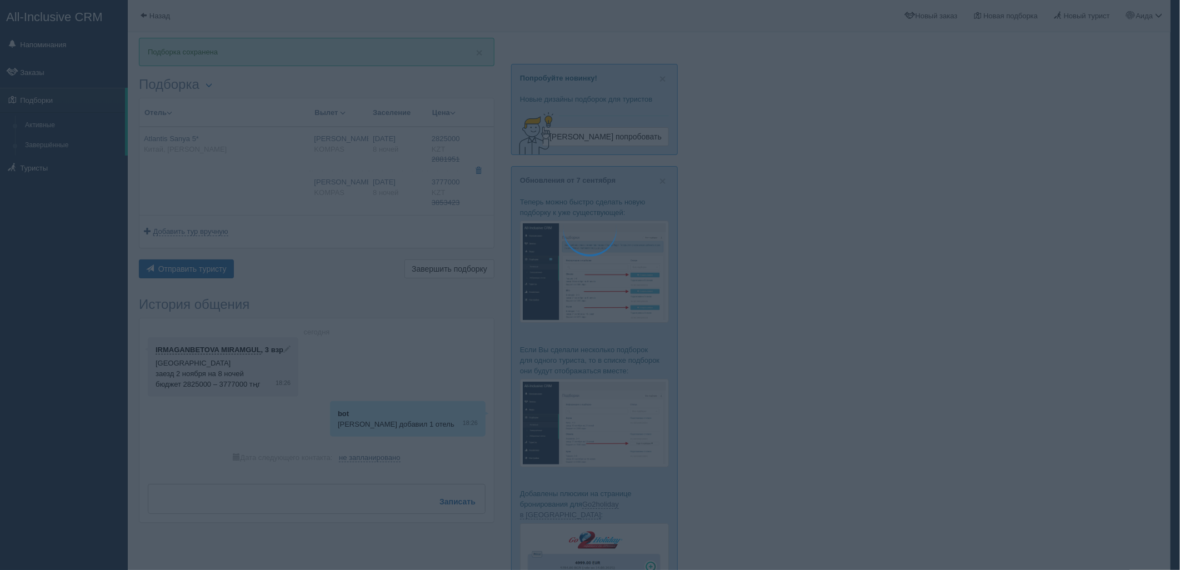
type textarea "🌞 Добрый день! Предлагаем Вам рассмотреть следующие варианты: 🌎 Китай, Хайтан б…"
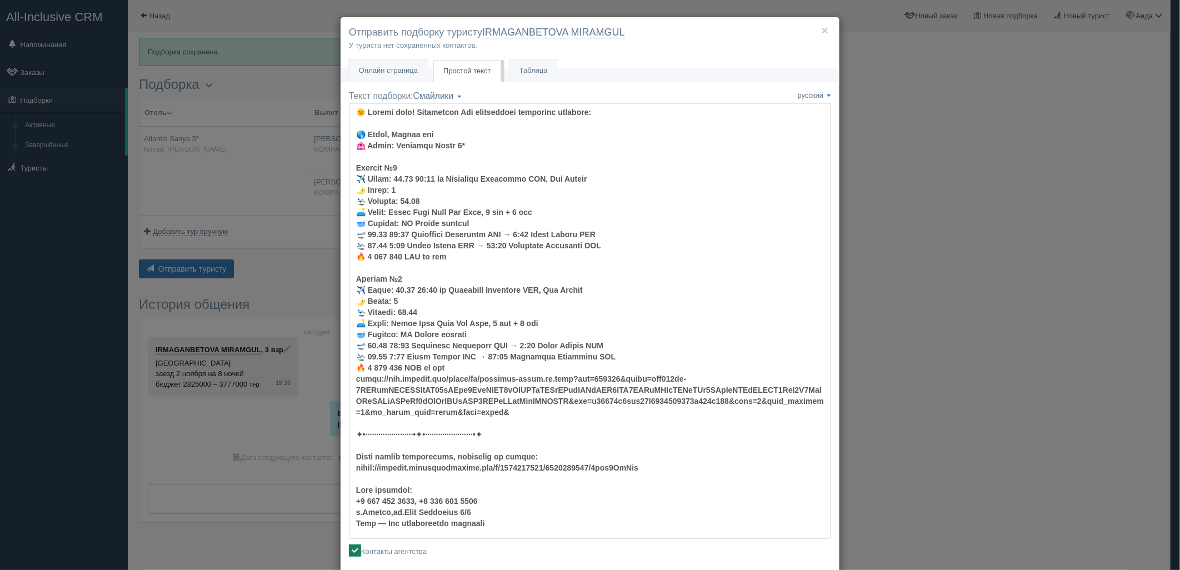
scroll to position [56, 0]
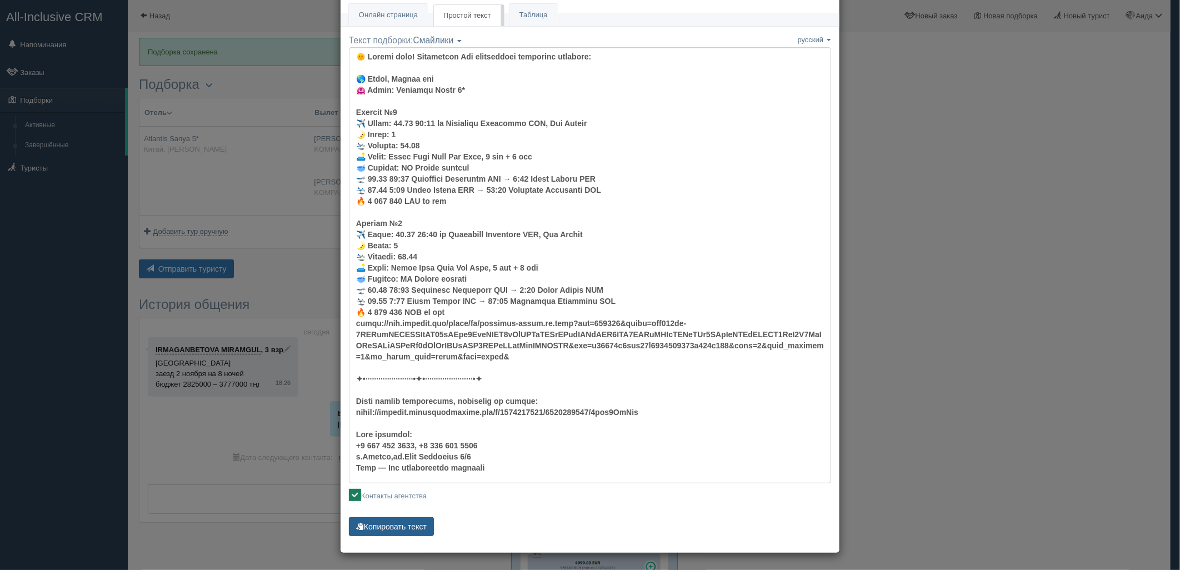
click at [390, 520] on button "Копировать текст" at bounding box center [391, 526] width 85 height 19
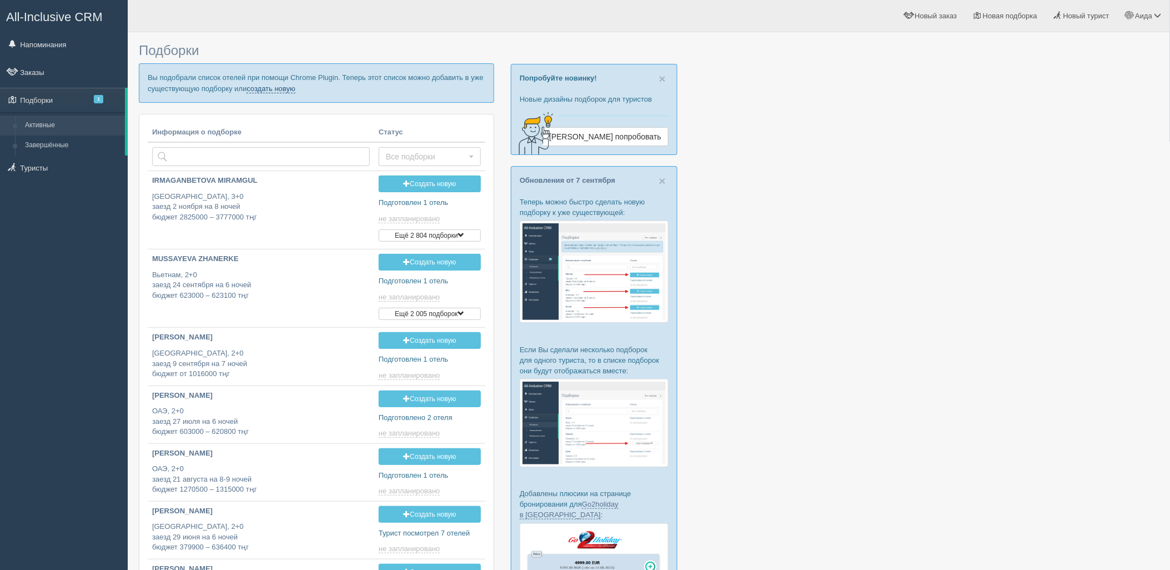
click at [275, 93] on p "Вы подобрали список отелей при помощи Chrome Plugin. Теперь этот список можно д…" at bounding box center [316, 82] width 355 height 39
click at [275, 92] on link "создать новую" at bounding box center [271, 88] width 49 height 9
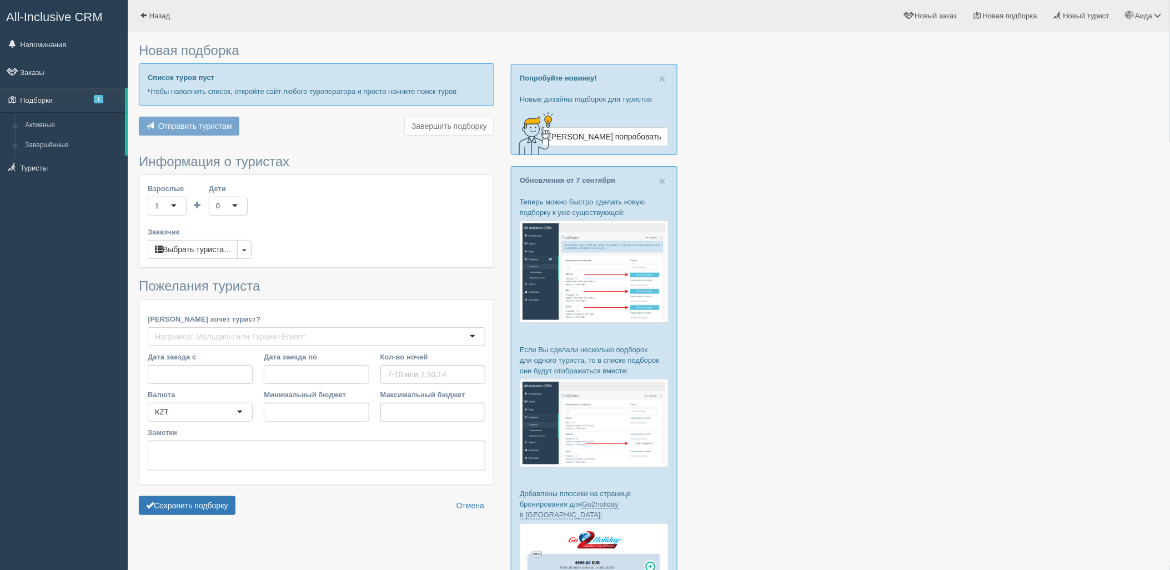
type input "8"
type input "2349200"
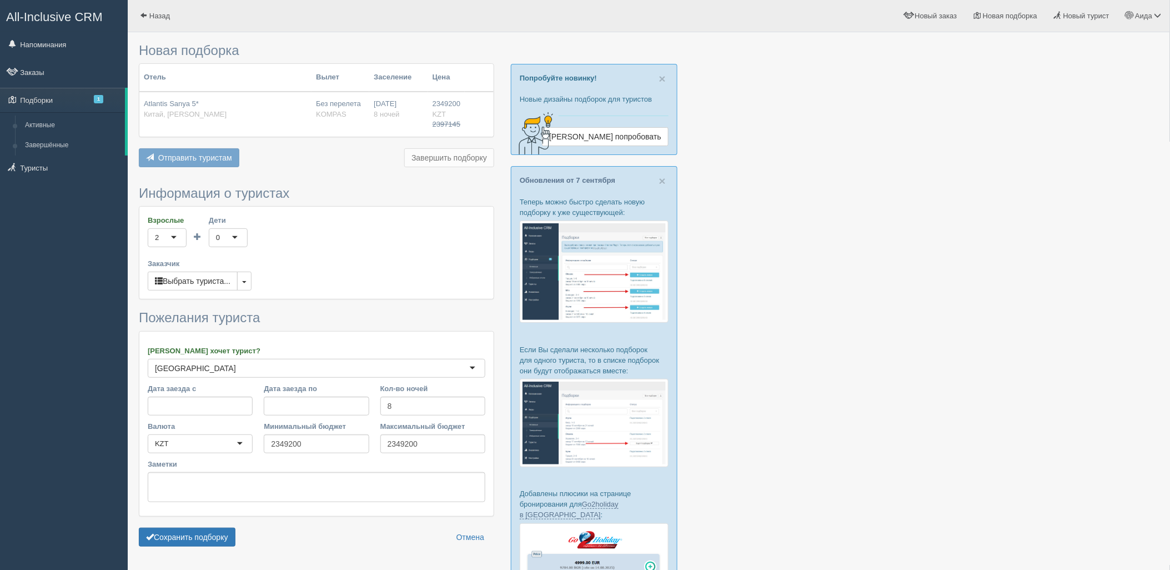
scroll to position [143, 0]
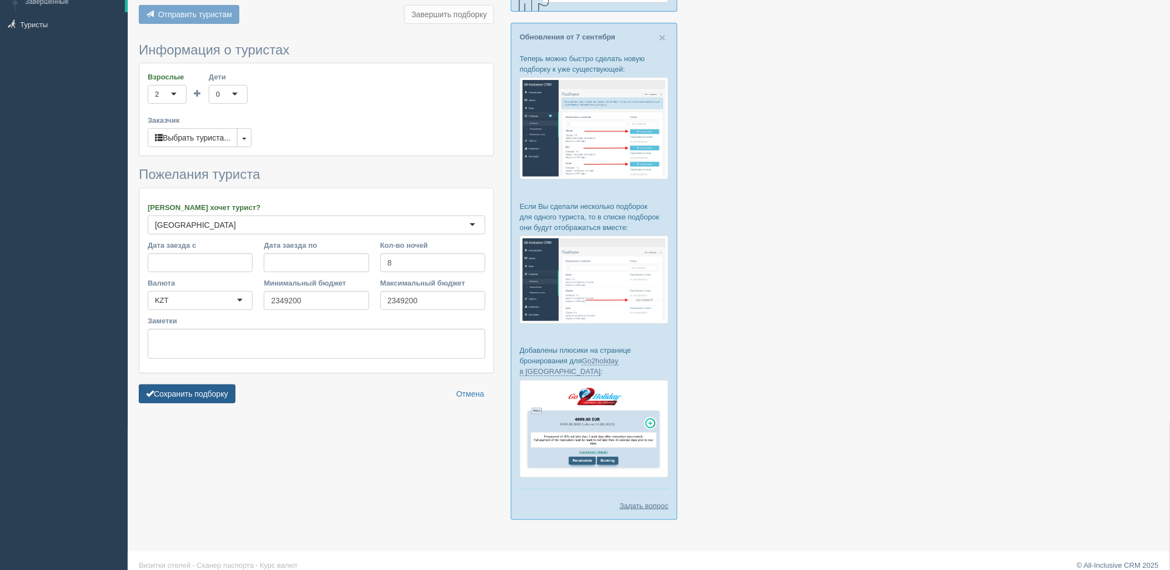
click at [217, 395] on button "Сохранить подборку" at bounding box center [187, 393] width 97 height 19
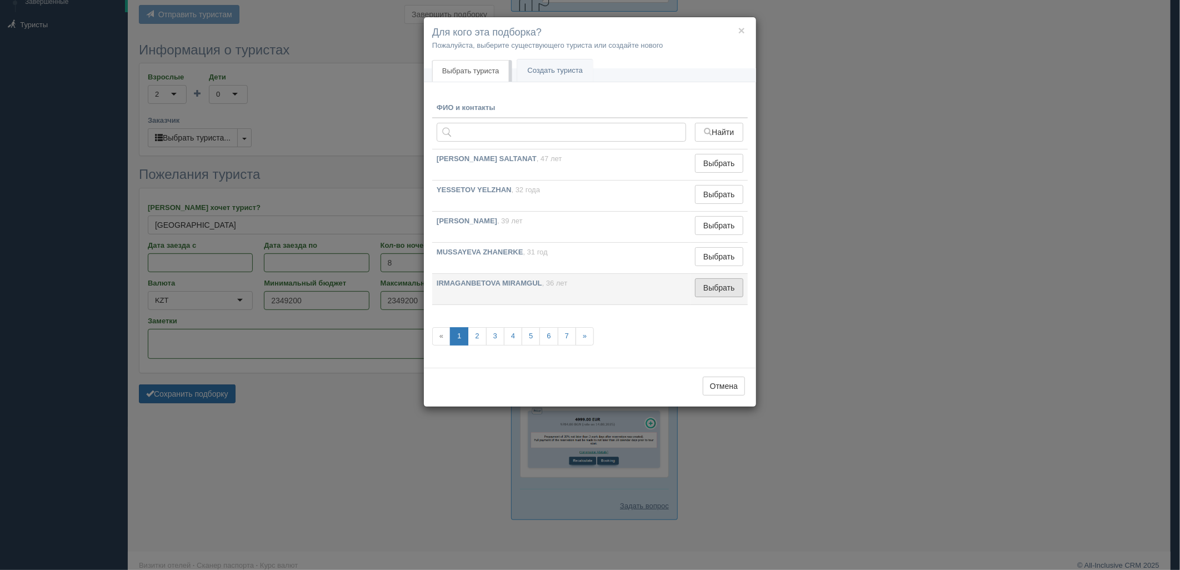
click at [696, 293] on button "Выбрать" at bounding box center [719, 287] width 48 height 19
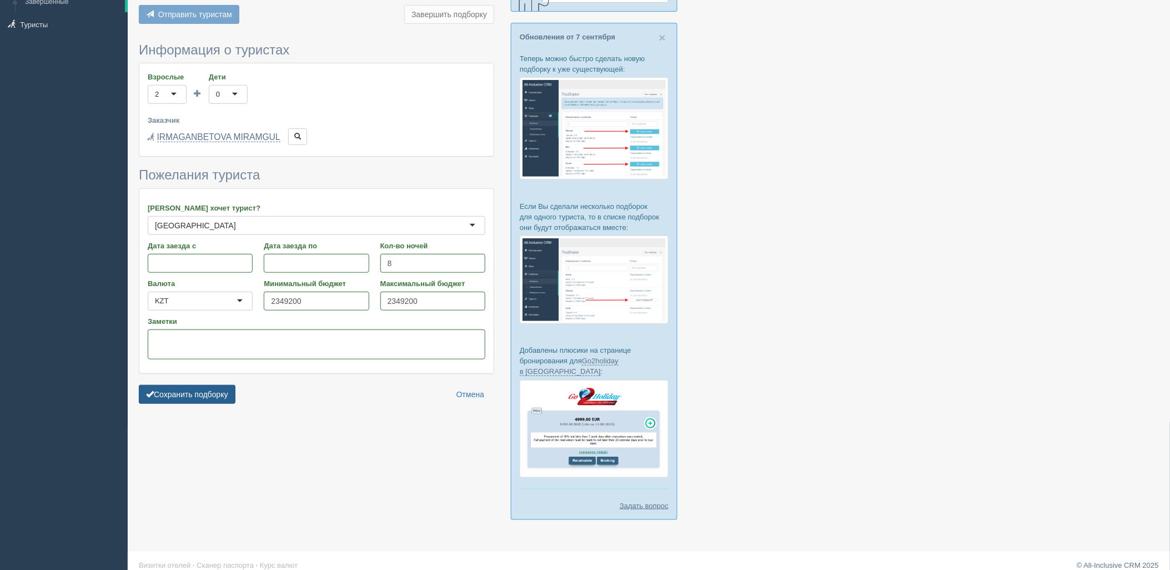
click at [214, 390] on button "Сохранить подборку" at bounding box center [187, 394] width 97 height 19
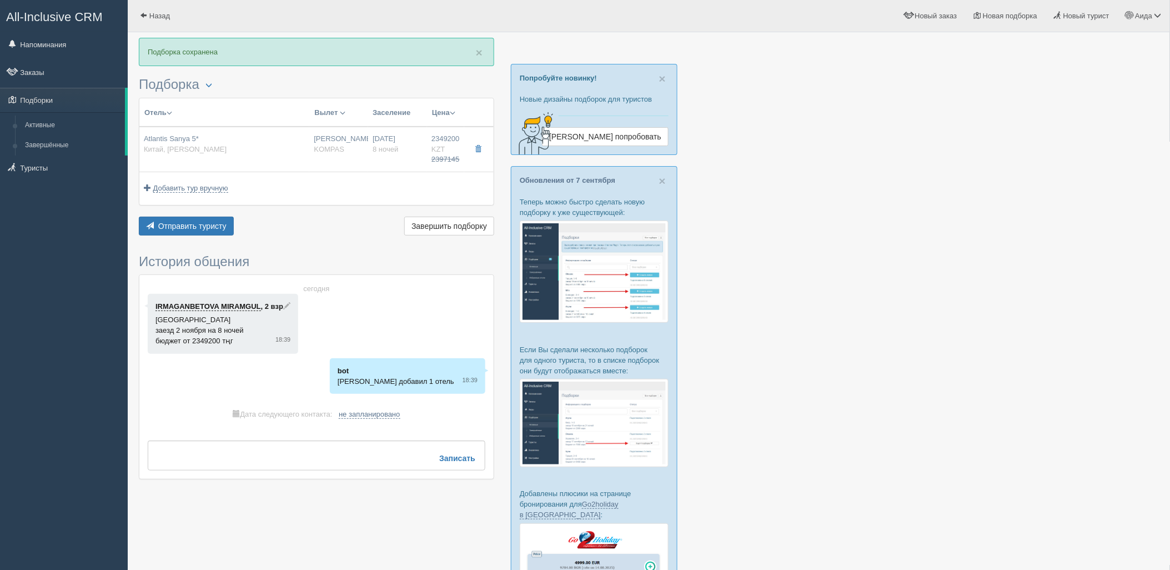
click at [210, 203] on td "Добавить тур вручную Добавить авиа вручную Добавить тур вручную Добавить круиз …" at bounding box center [316, 188] width 354 height 33
click at [218, 228] on span "Отправить туристу" at bounding box center [192, 226] width 68 height 9
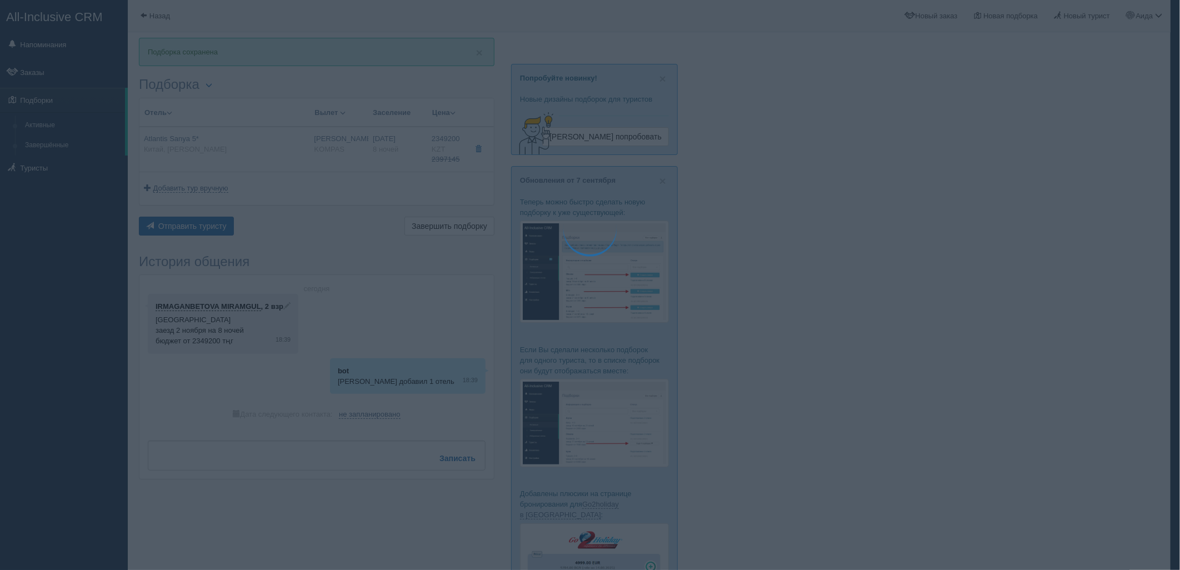
type textarea "🌞 Loremi dolo! Sitametcon Adi elitseddoei temporinc utlabore: 🌎 Etdol, Magnaa e…"
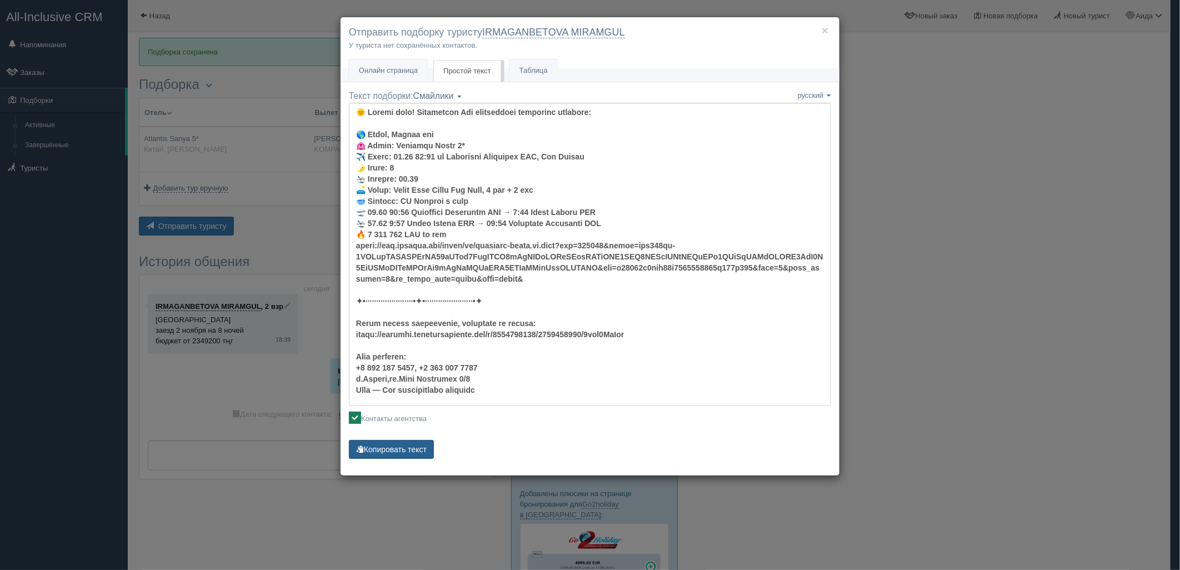
click at [396, 448] on button "Копировать текст" at bounding box center [391, 449] width 85 height 19
